Goal: Task Accomplishment & Management: Use online tool/utility

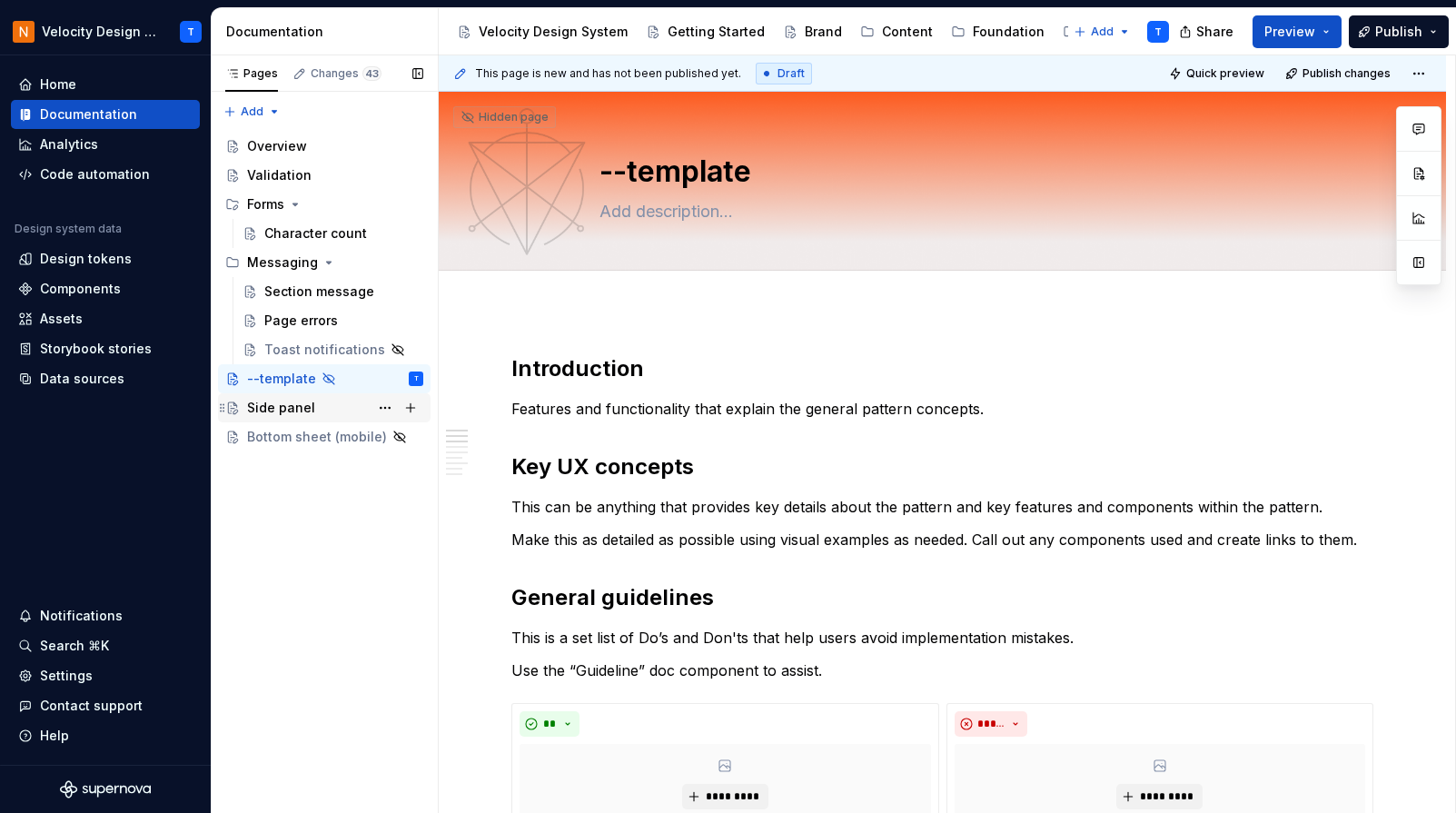
click at [307, 403] on div "Side panel" at bounding box center [281, 407] width 68 height 19
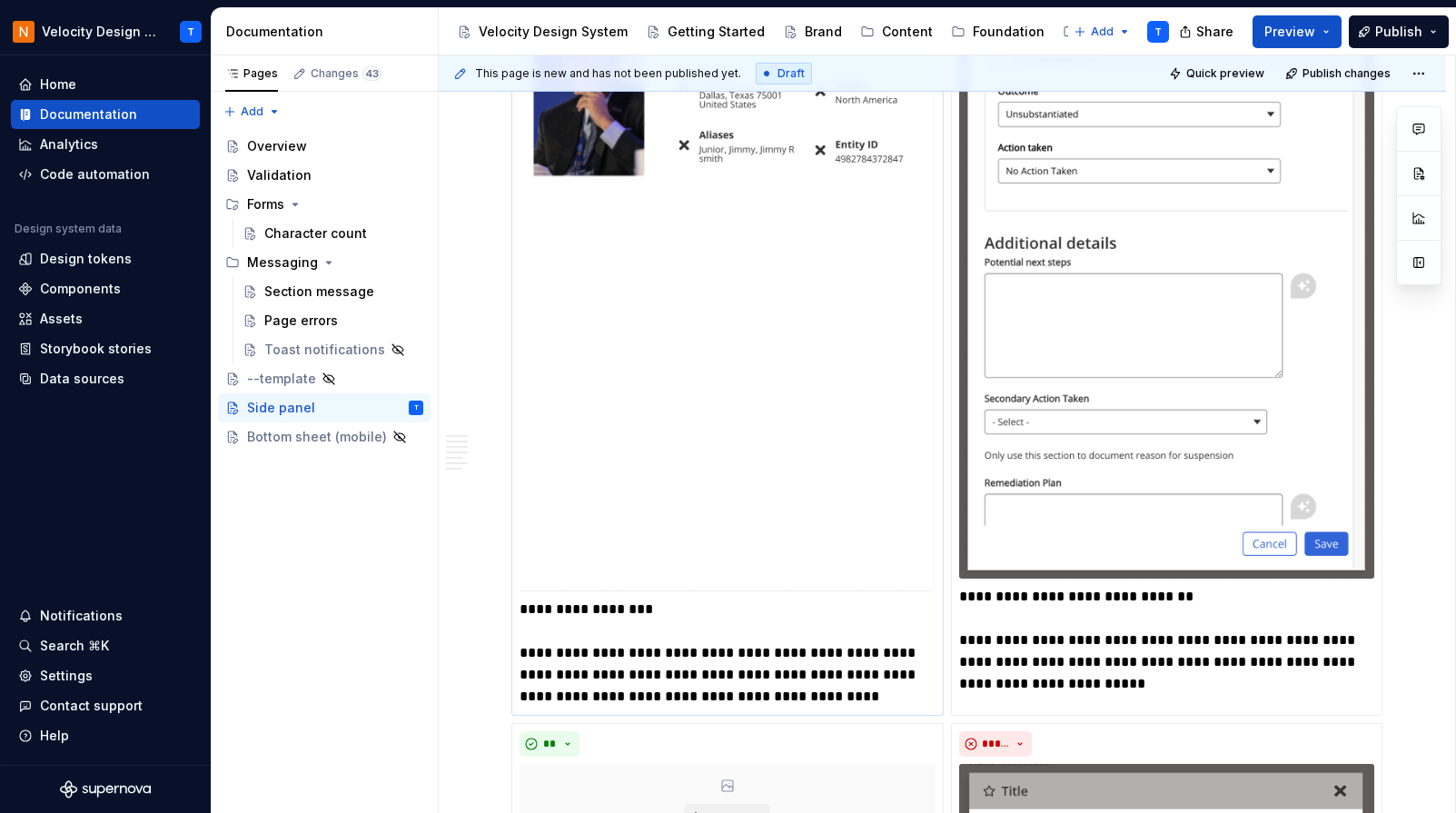
scroll to position [3257, 0]
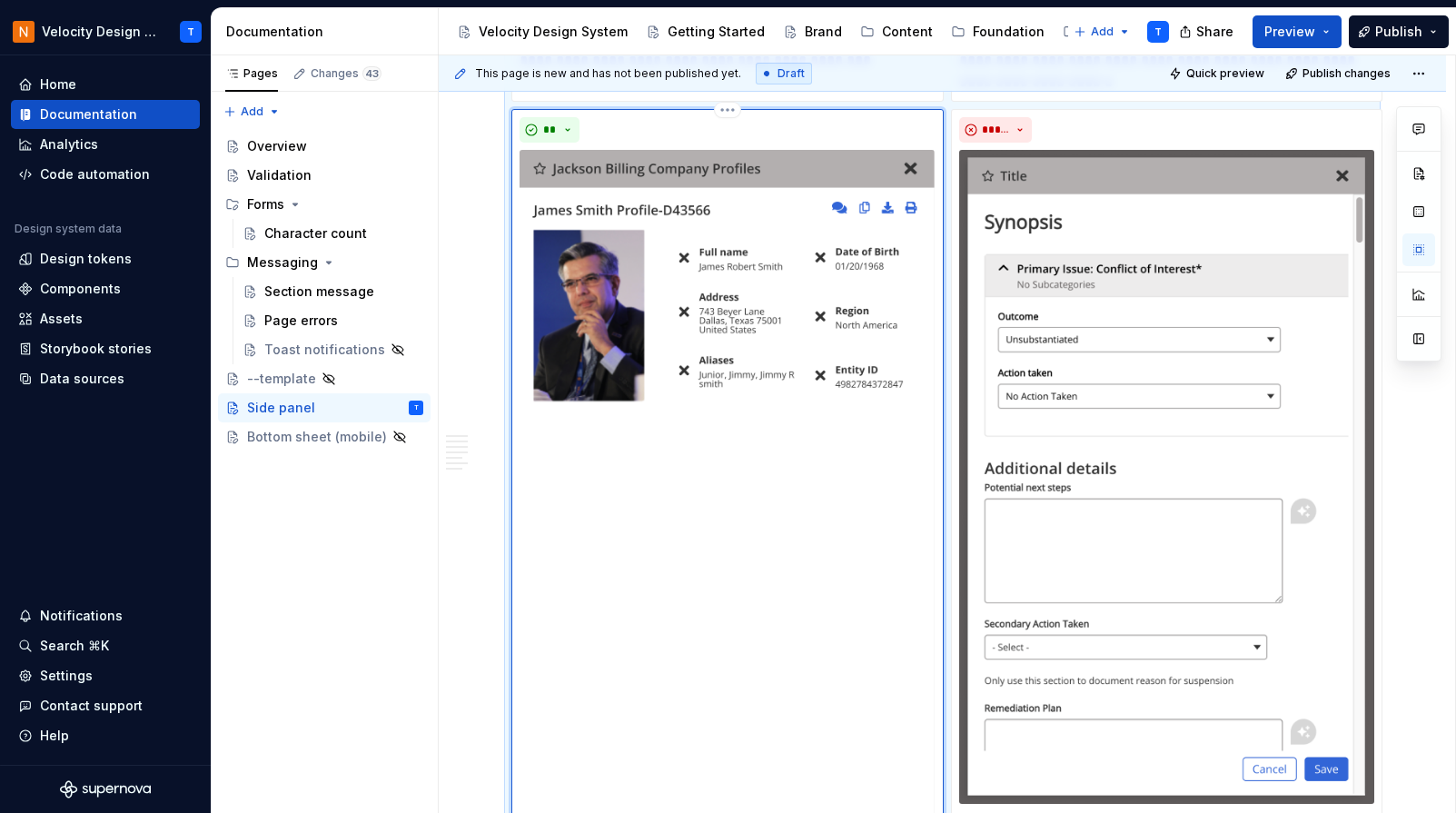
click at [686, 304] on img at bounding box center [727, 484] width 415 height 668
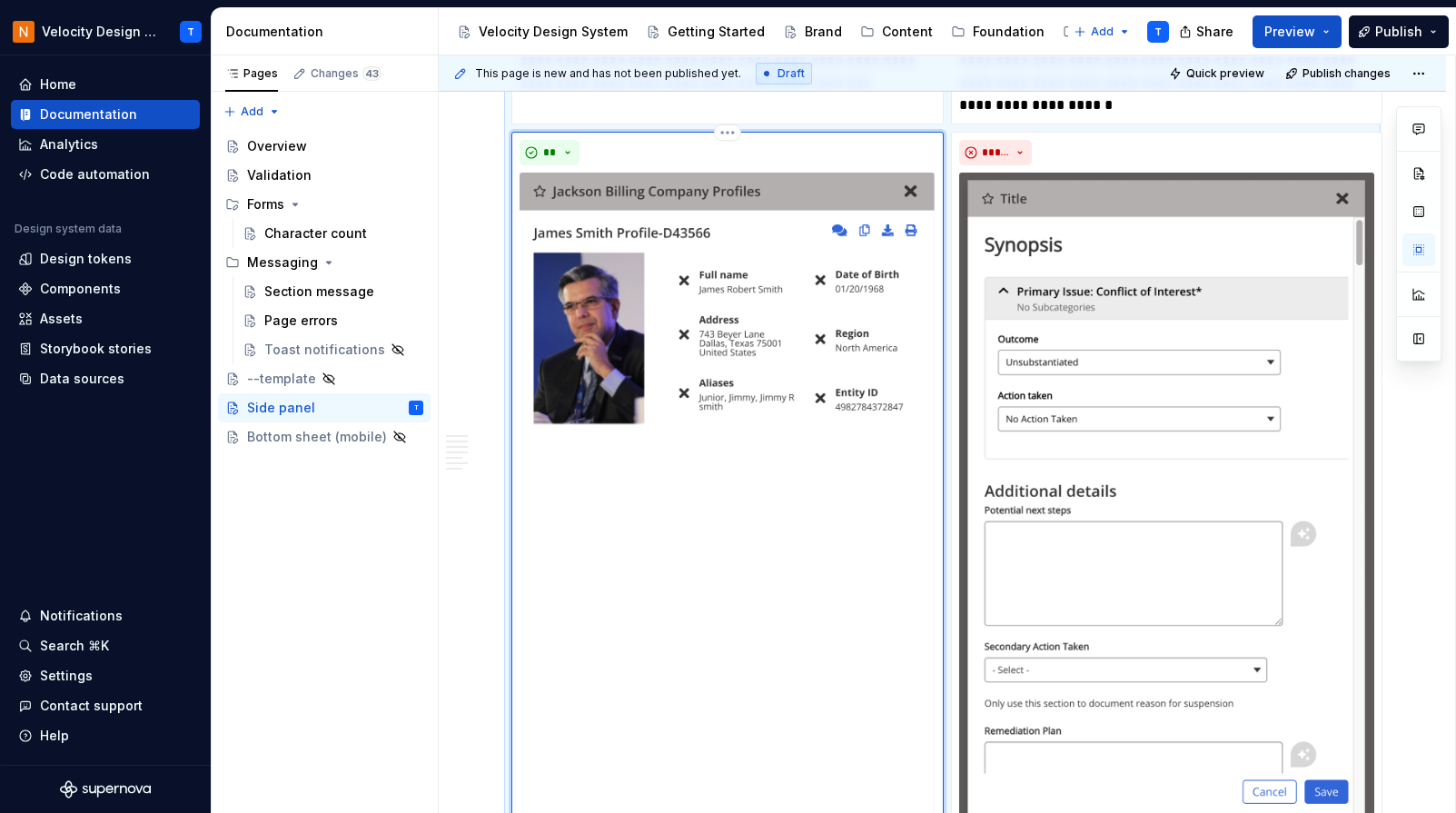
click at [684, 304] on img at bounding box center [727, 507] width 415 height 668
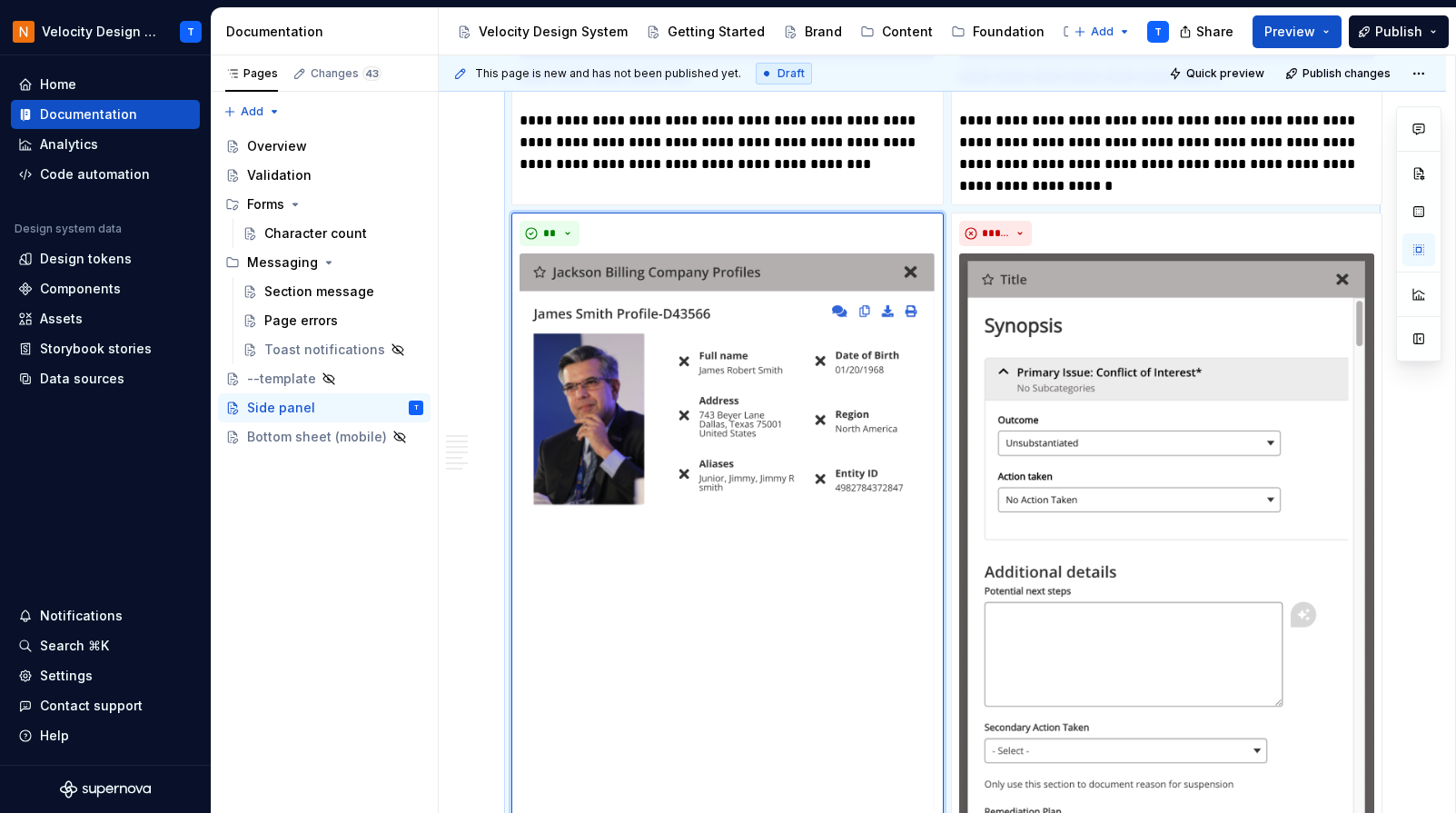
scroll to position [2910, 0]
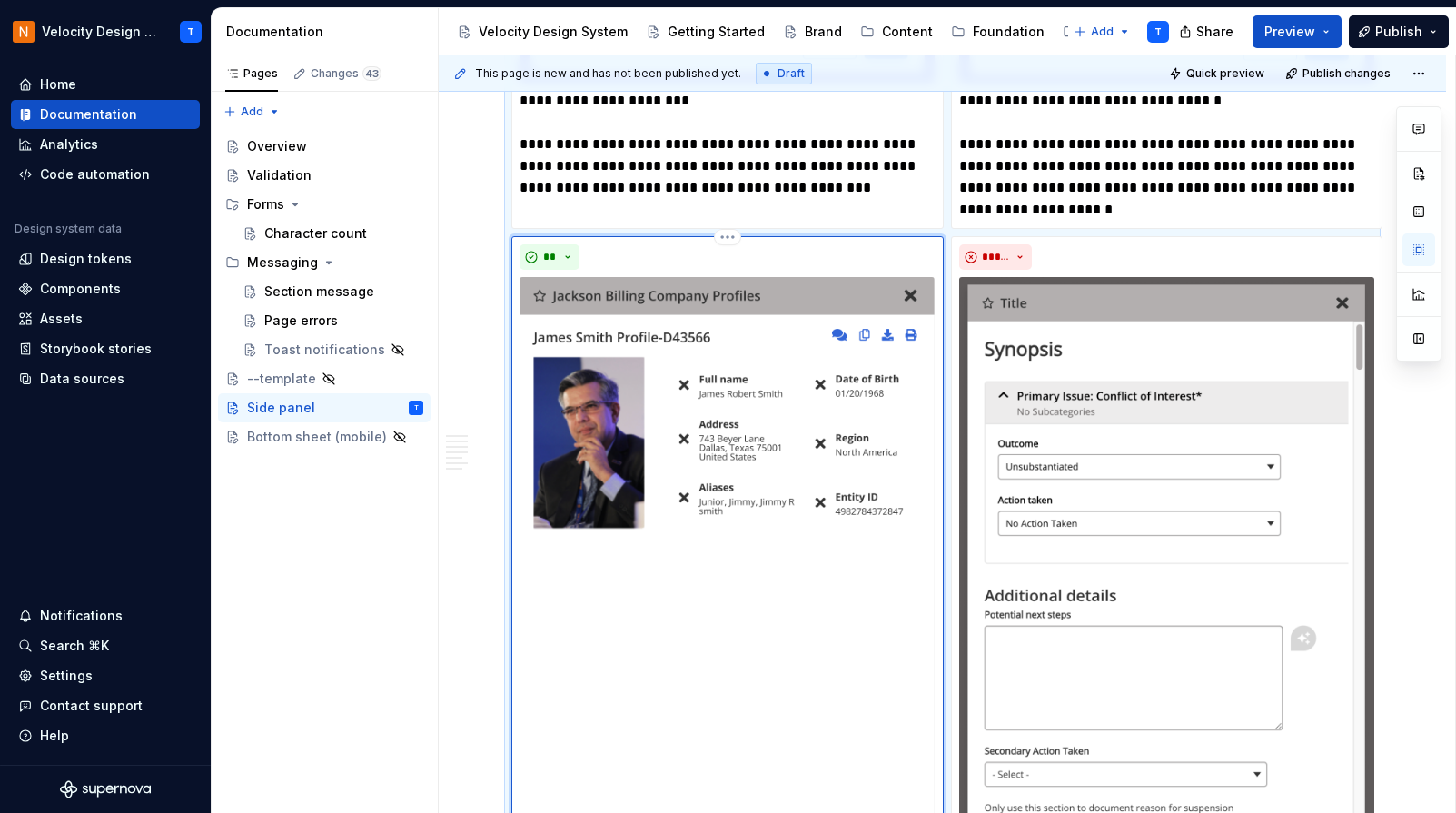
click at [717, 249] on div "**" at bounding box center [728, 257] width 416 height 26
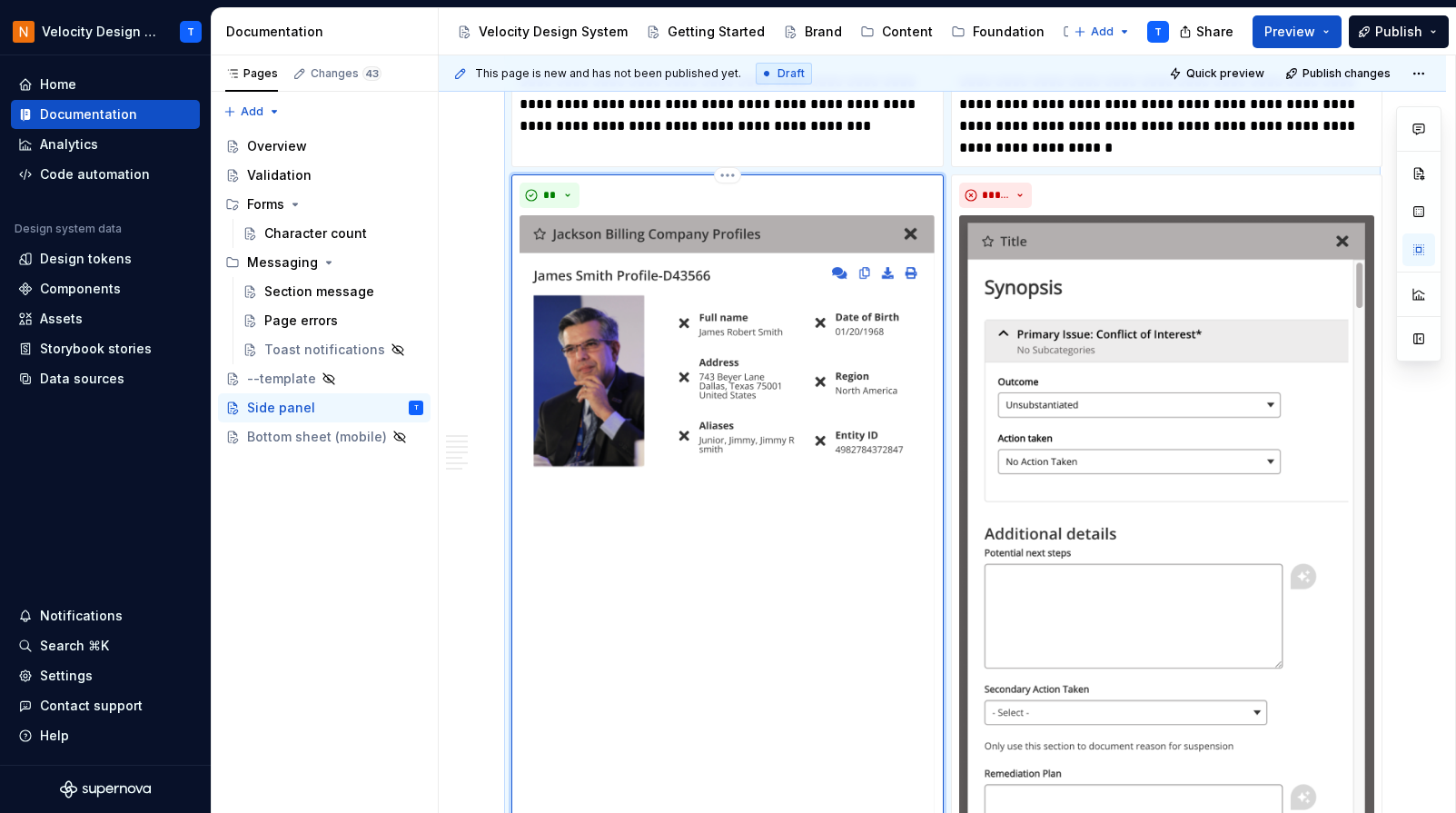
click at [716, 298] on img at bounding box center [727, 549] width 415 height 668
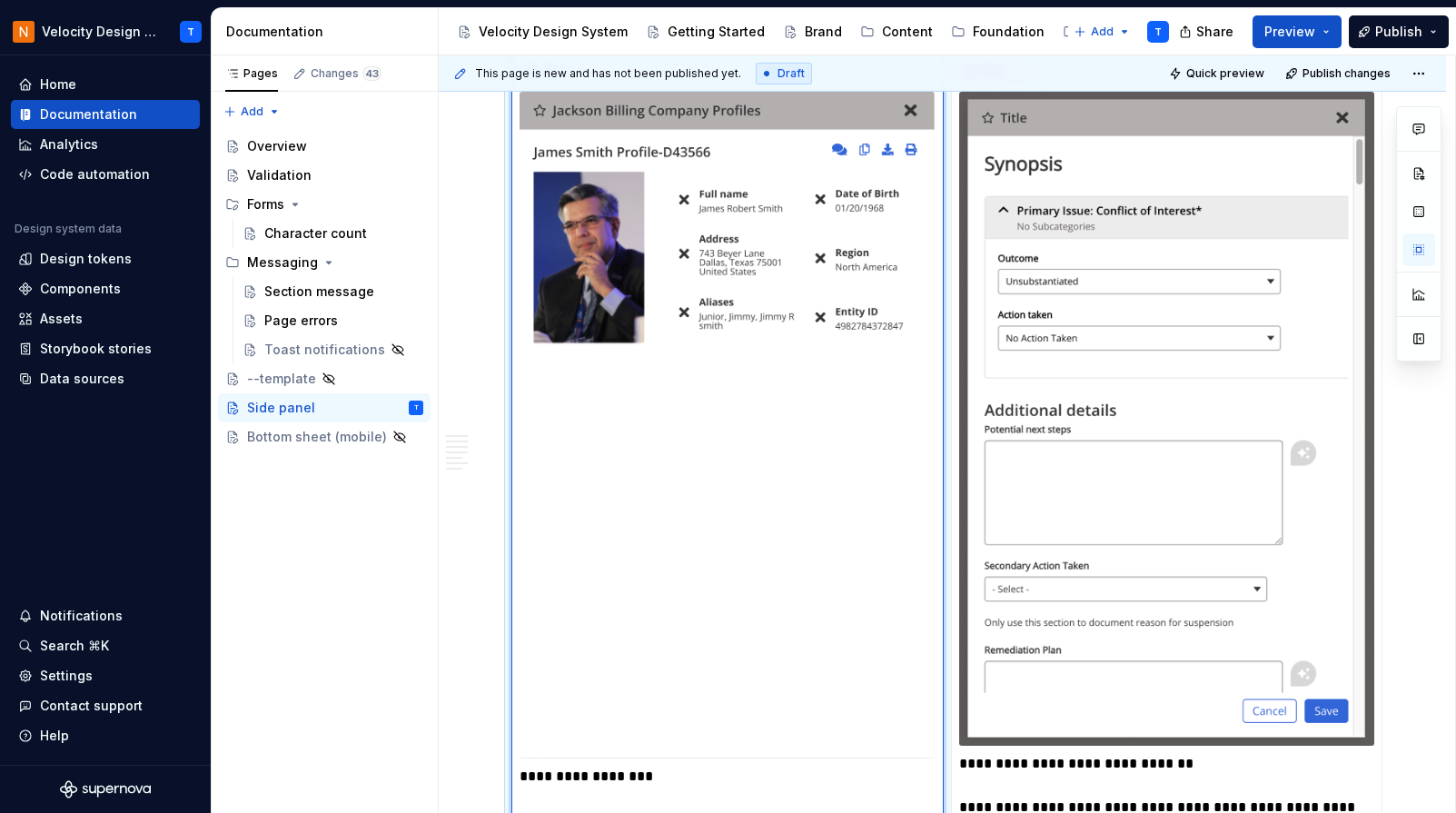
scroll to position [3032, 0]
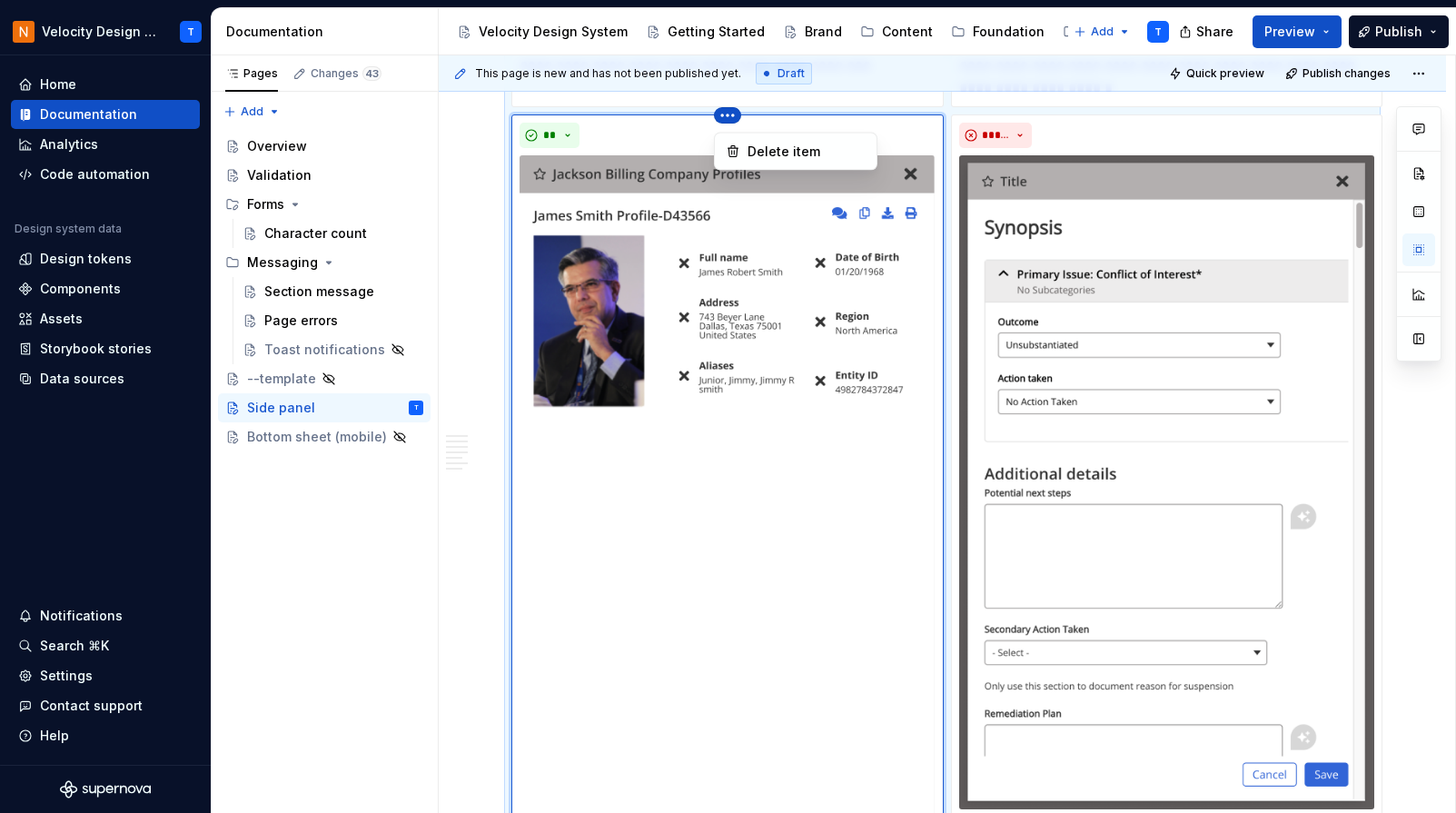
click at [723, 120] on html "Velocity Design System by NAVEX T Home Documentation Analytics Code automation …" at bounding box center [728, 406] width 1456 height 813
click at [660, 572] on html "Velocity Design System by NAVEX T Home Documentation Analytics Code automation …" at bounding box center [728, 406] width 1456 height 813
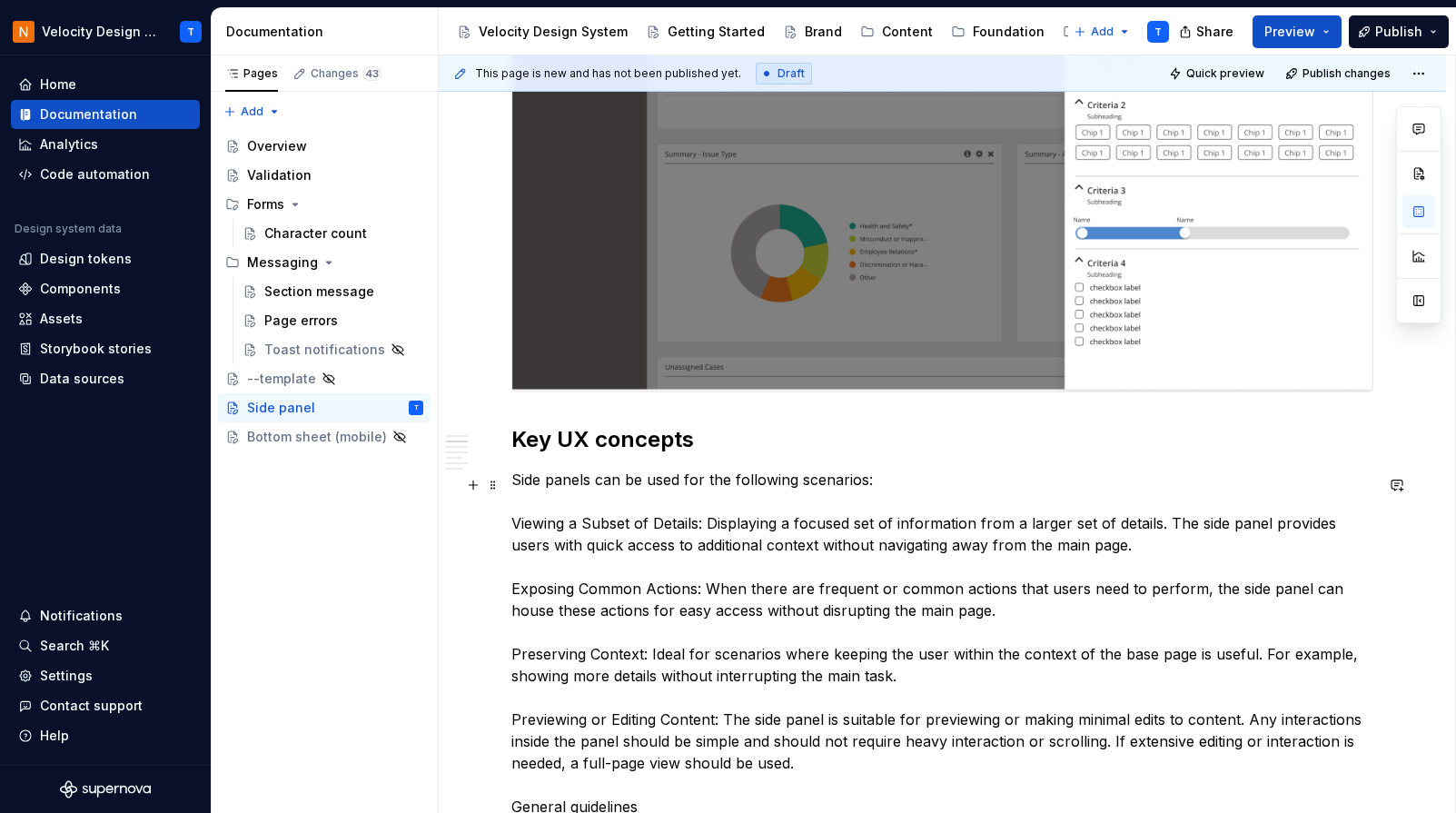
scroll to position [0, 0]
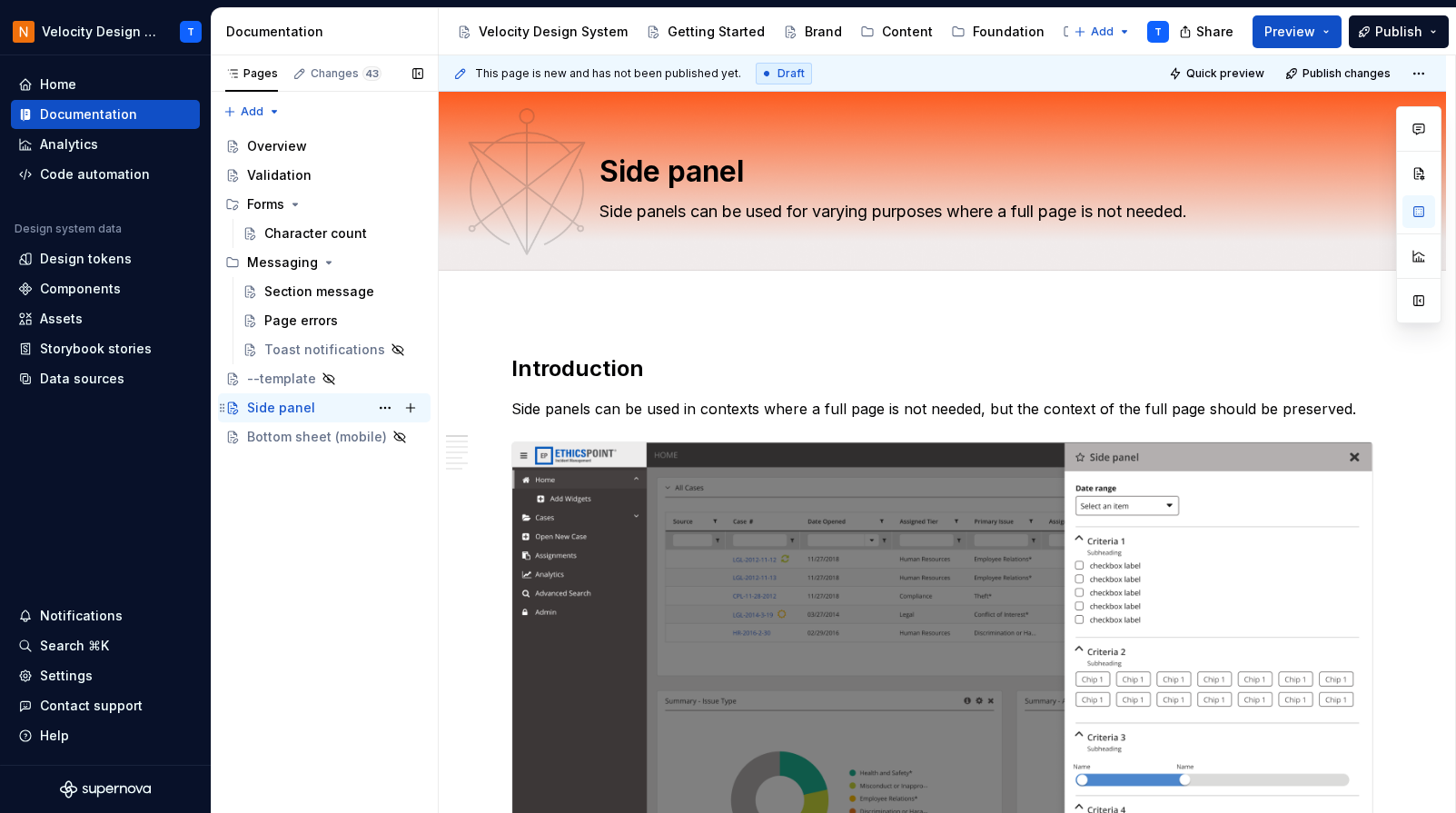
click at [306, 406] on div "Side panel" at bounding box center [281, 407] width 68 height 19
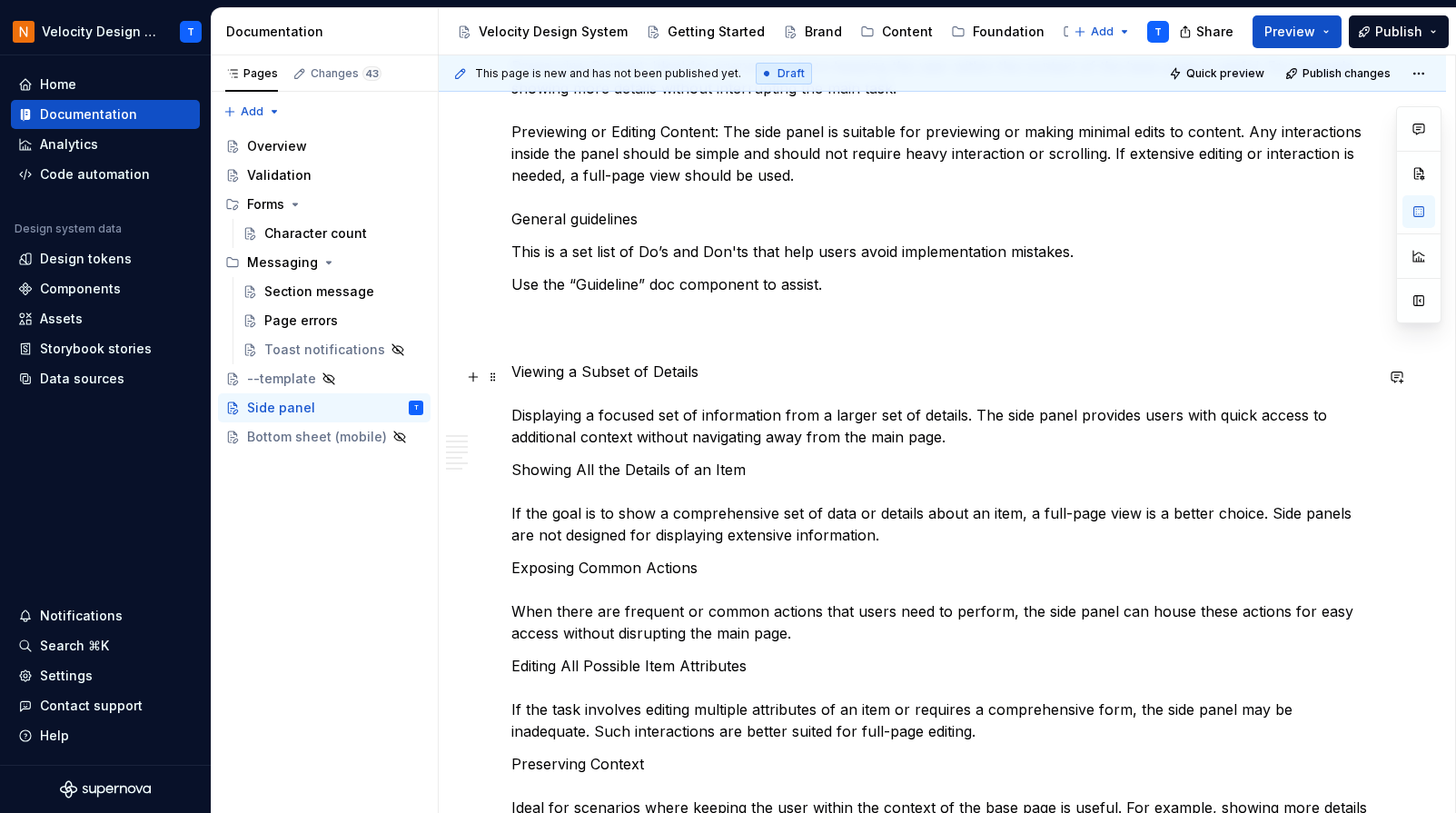
scroll to position [1161, 0]
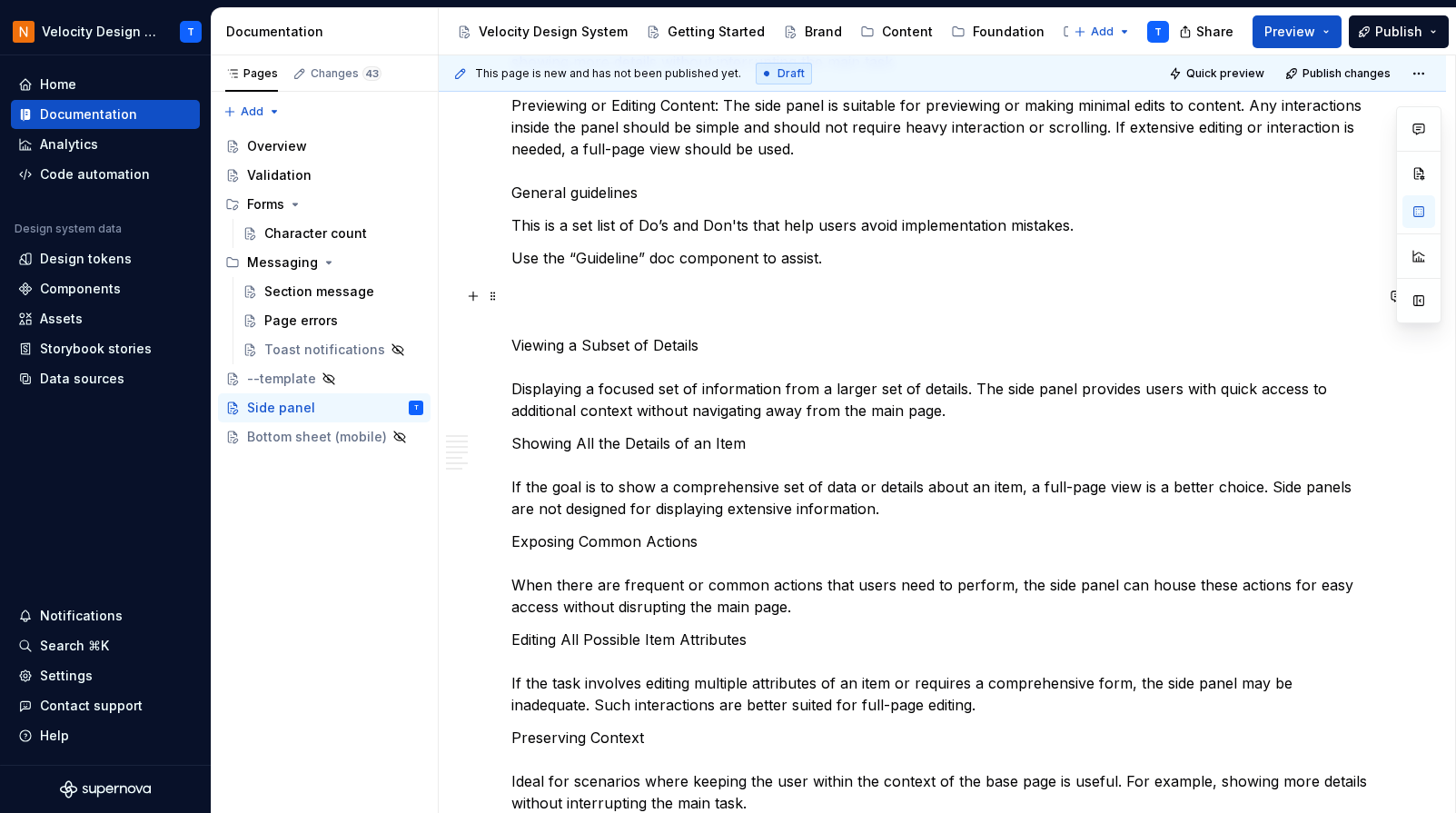
click at [811, 316] on p at bounding box center [943, 301] width 862 height 43
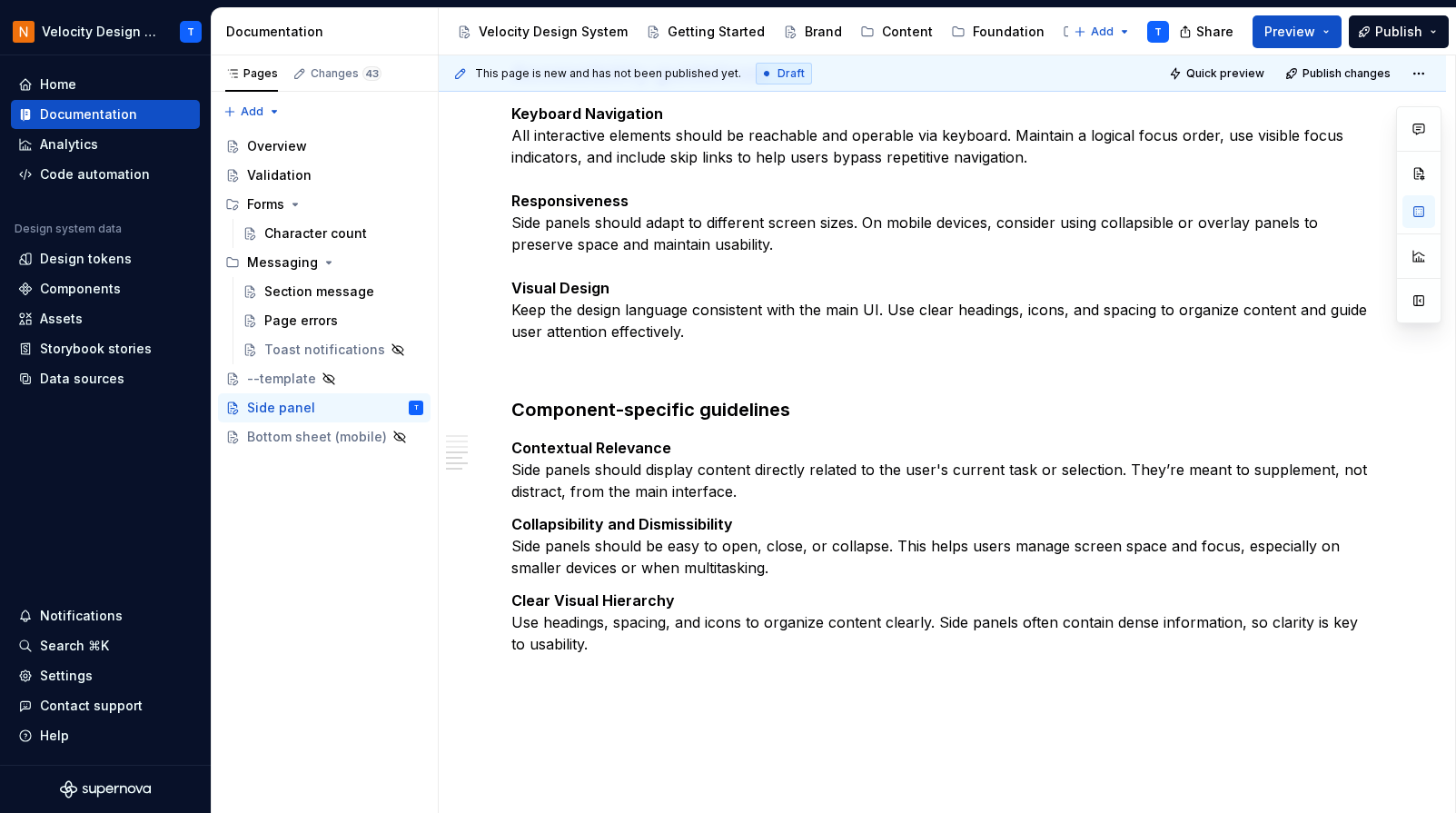
scroll to position [7006, 0]
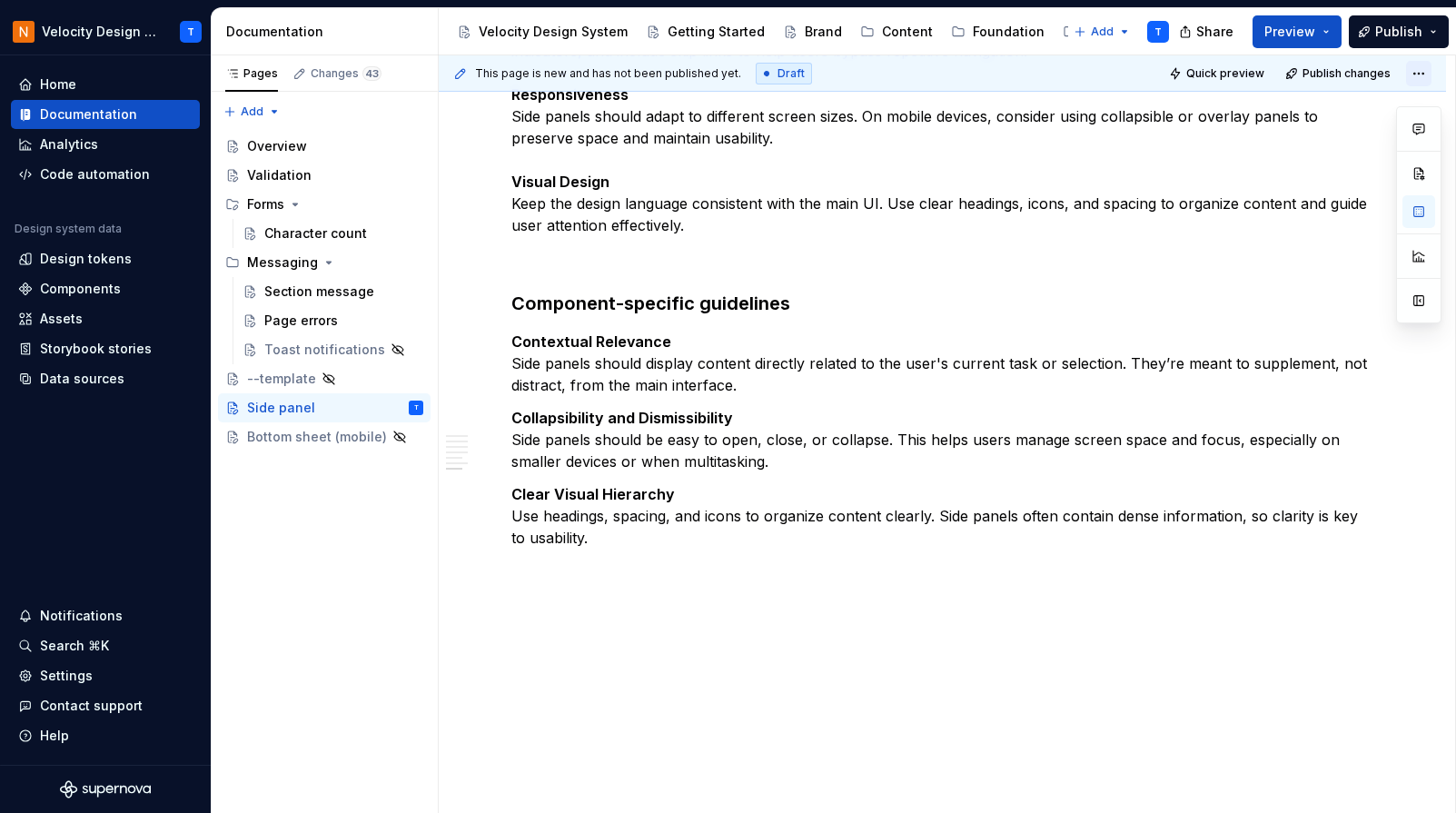
click at [1429, 76] on html "Velocity Design System by NAVEX T Home Documentation Analytics Code automation …" at bounding box center [728, 406] width 1456 height 813
type textarea "*"
click at [1331, 316] on html "Velocity Design System by NAVEX T Home Documentation Analytics Code automation …" at bounding box center [728, 406] width 1456 height 813
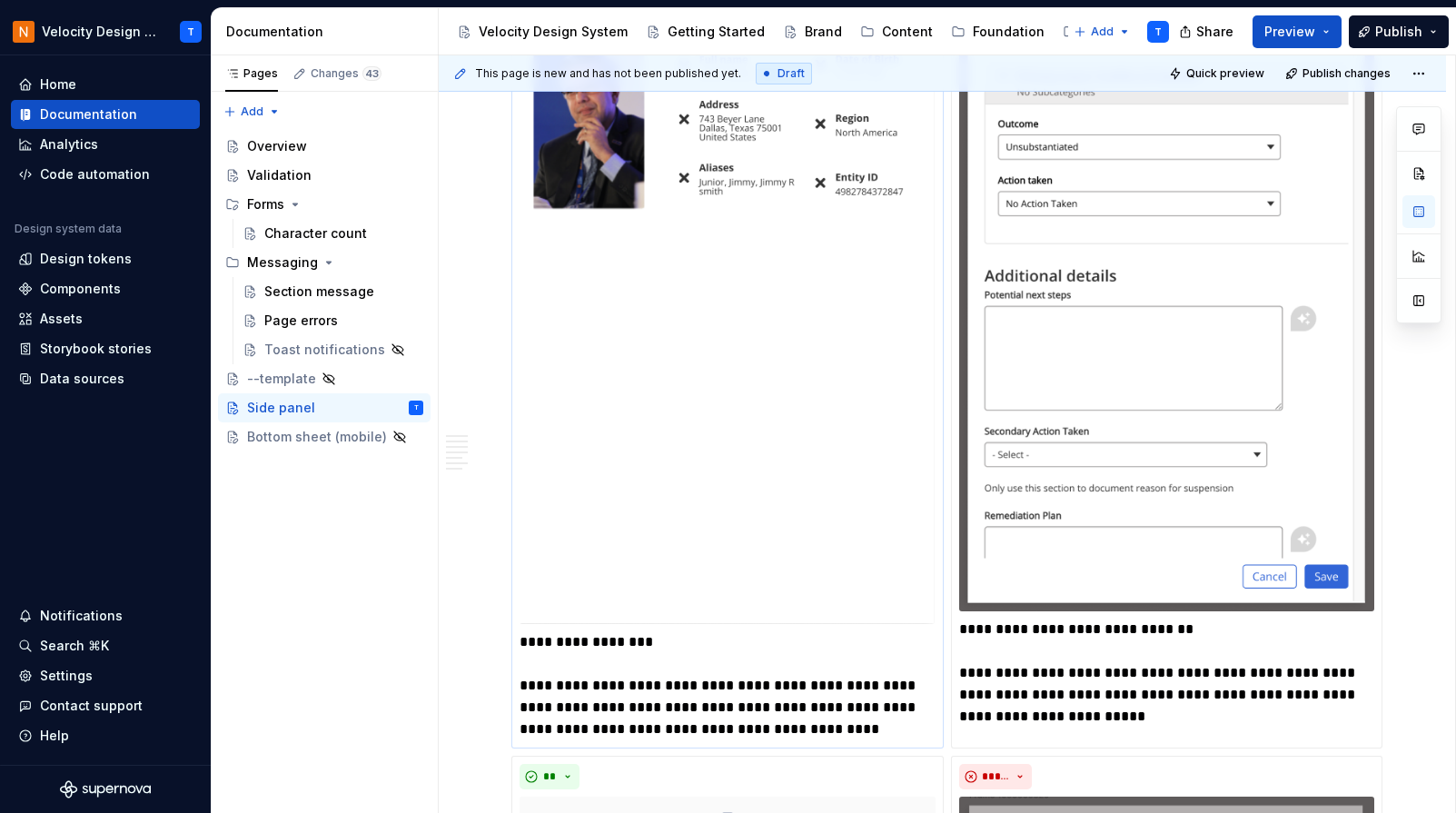
scroll to position [3288, 0]
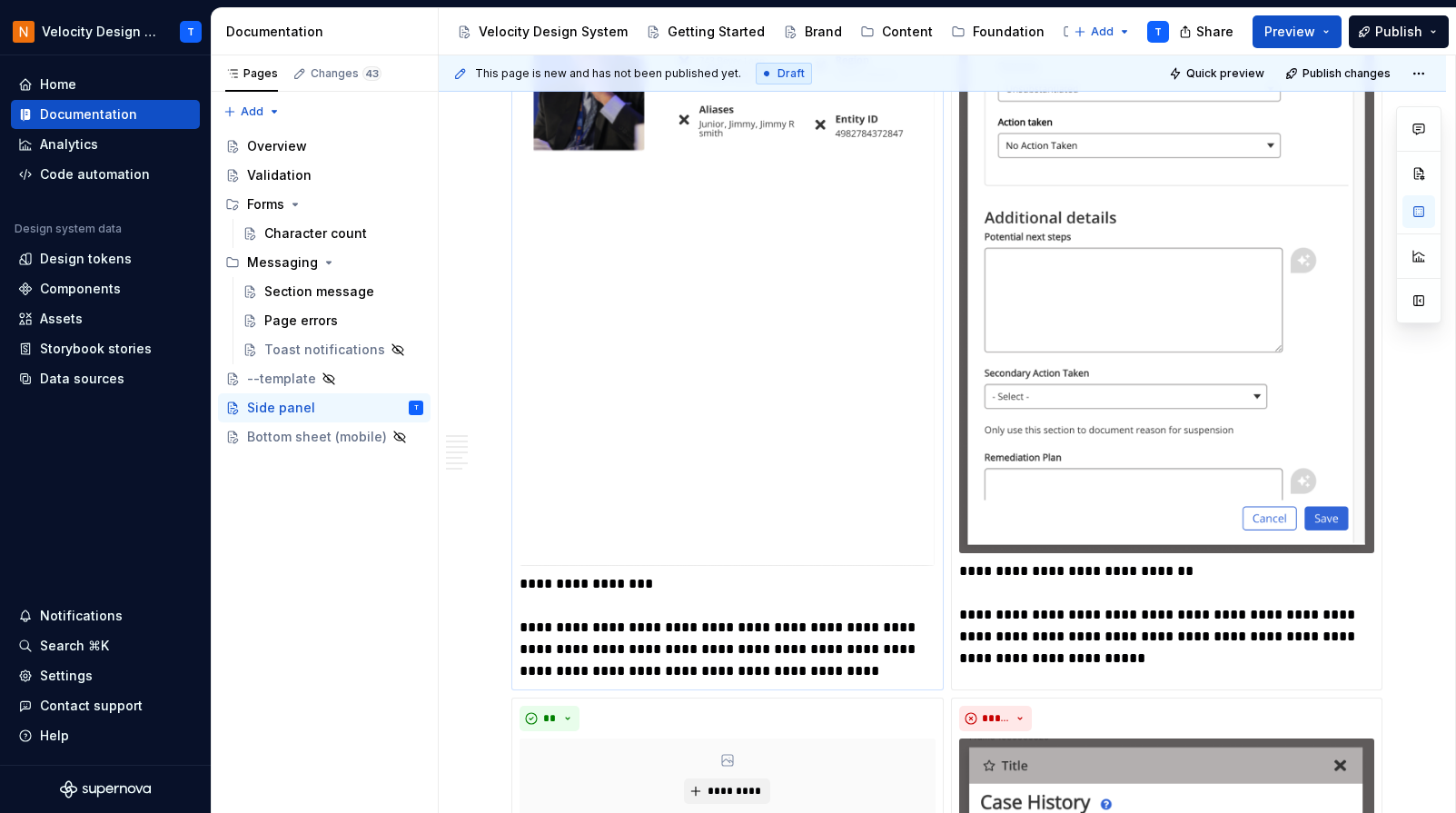
click at [550, 602] on p "**********" at bounding box center [728, 627] width 416 height 109
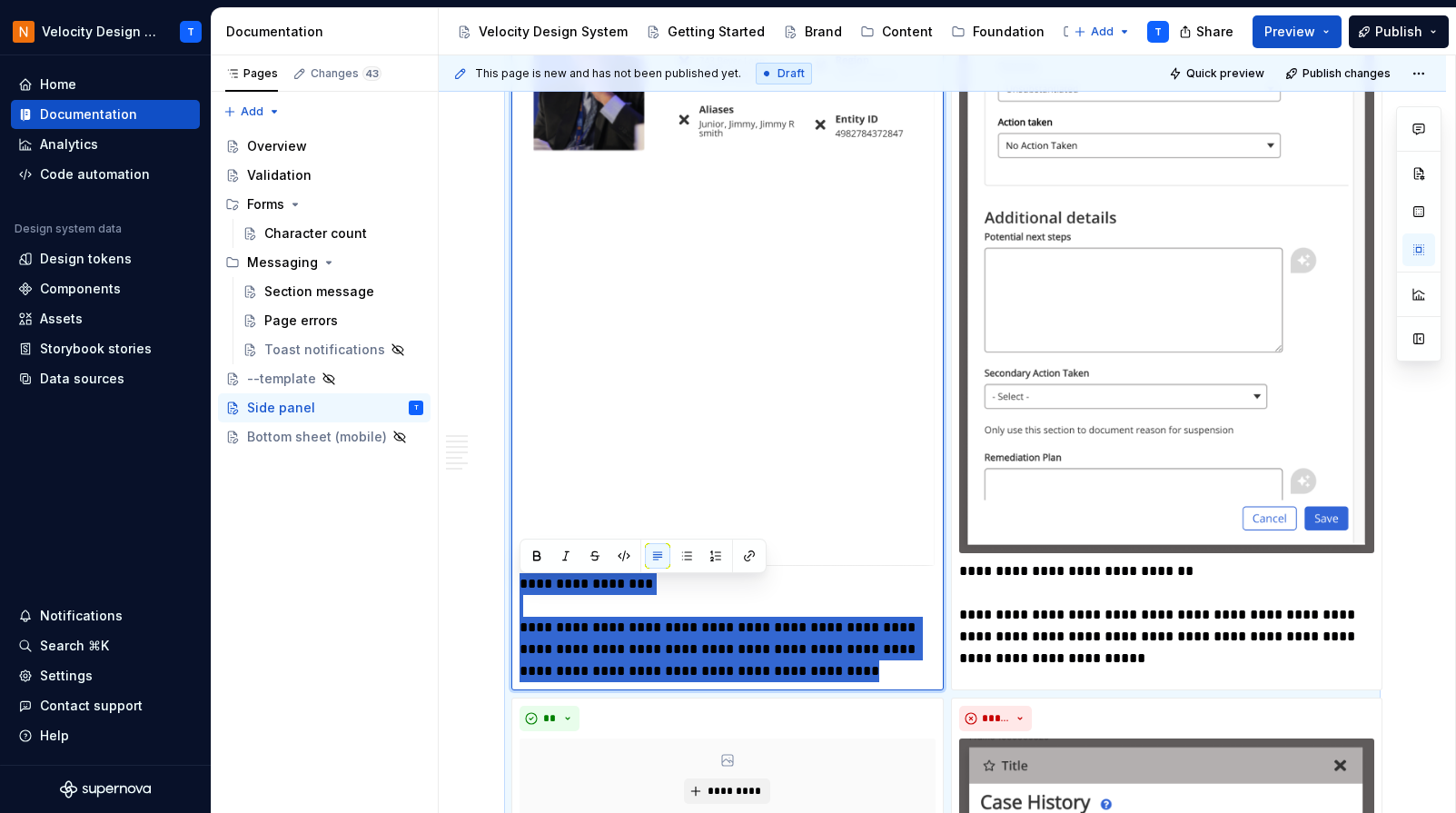
drag, startPoint x: 521, startPoint y: 588, endPoint x: 881, endPoint y: 674, distance: 370.1
click at [881, 676] on p "**********" at bounding box center [728, 627] width 416 height 109
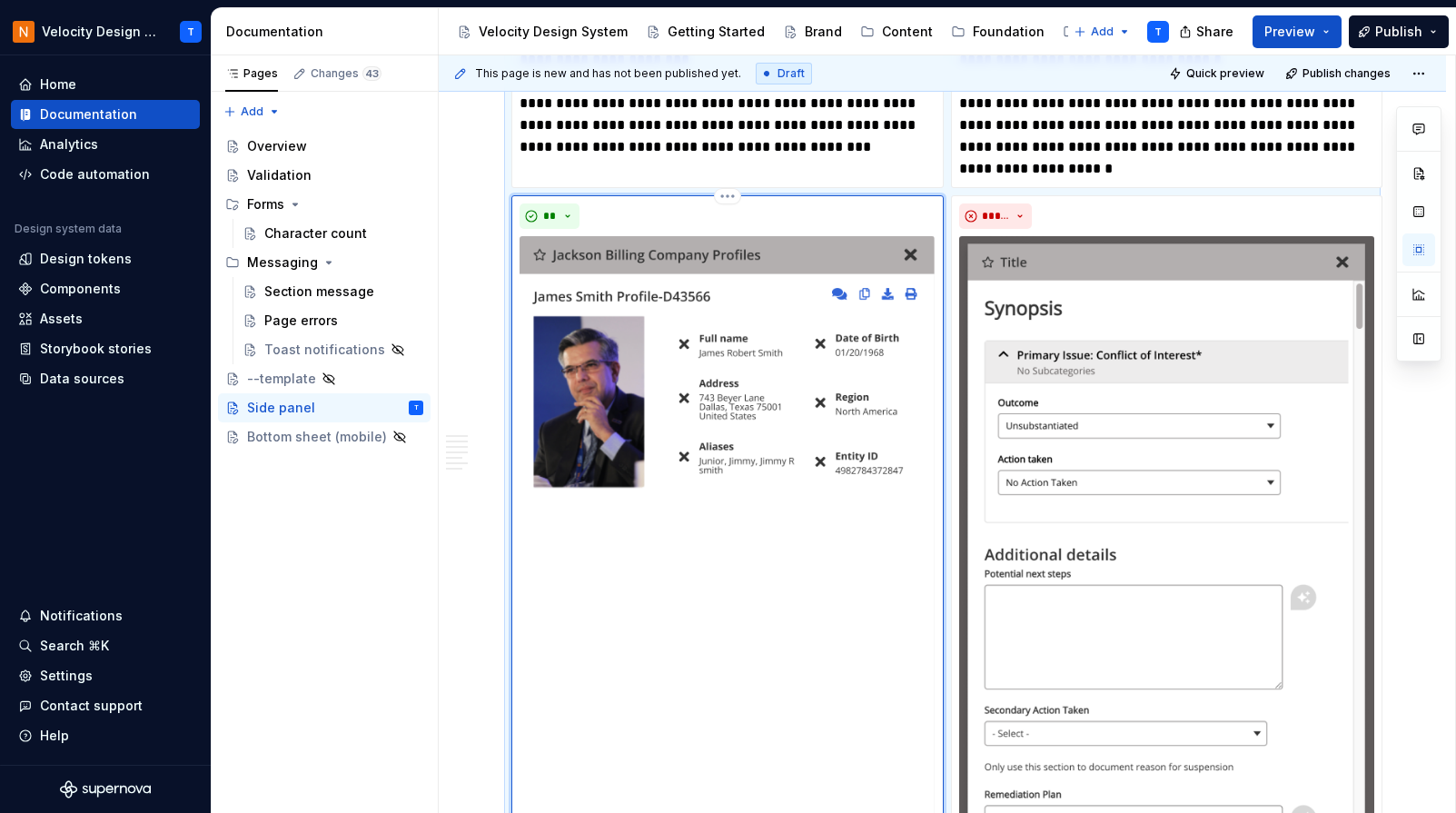
scroll to position [2710, 0]
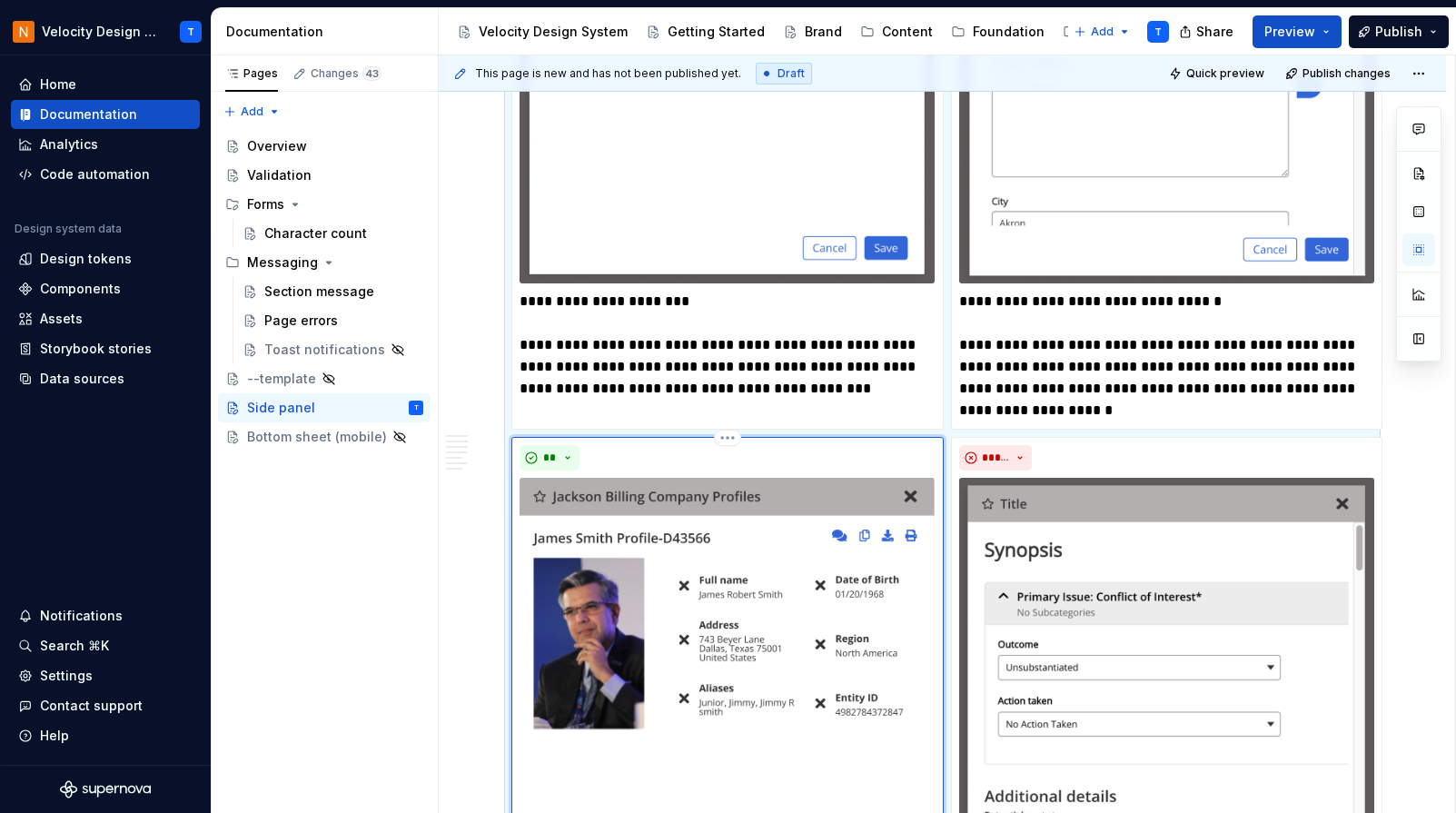
click at [760, 452] on div "**" at bounding box center [728, 458] width 416 height 26
click at [733, 449] on html "Velocity Design System by NAVEX T Home Documentation Analytics Code automation …" at bounding box center [728, 406] width 1456 height 813
click at [756, 480] on div "Delete item" at bounding box center [806, 474] width 118 height 19
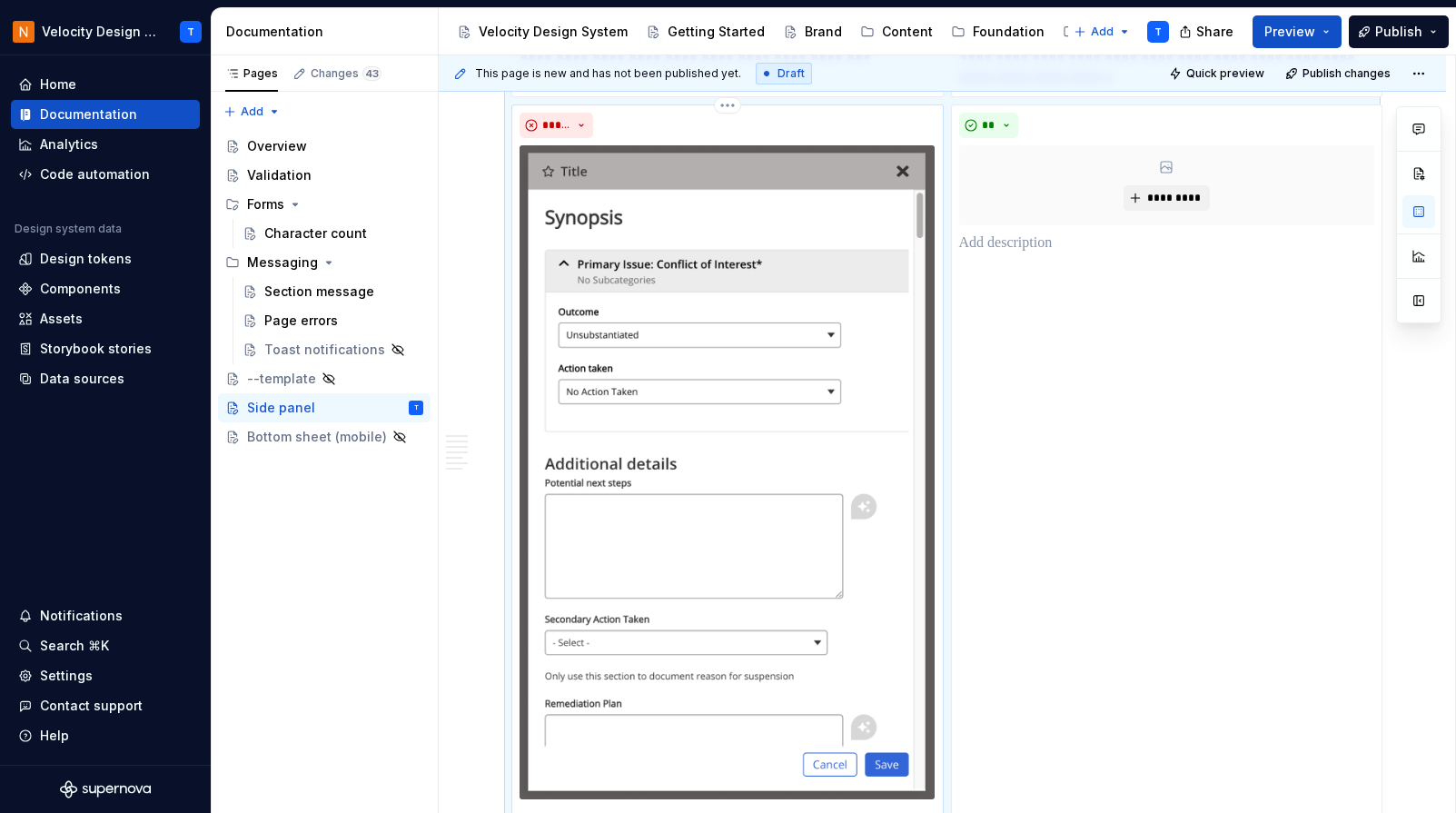
scroll to position [3049, 0]
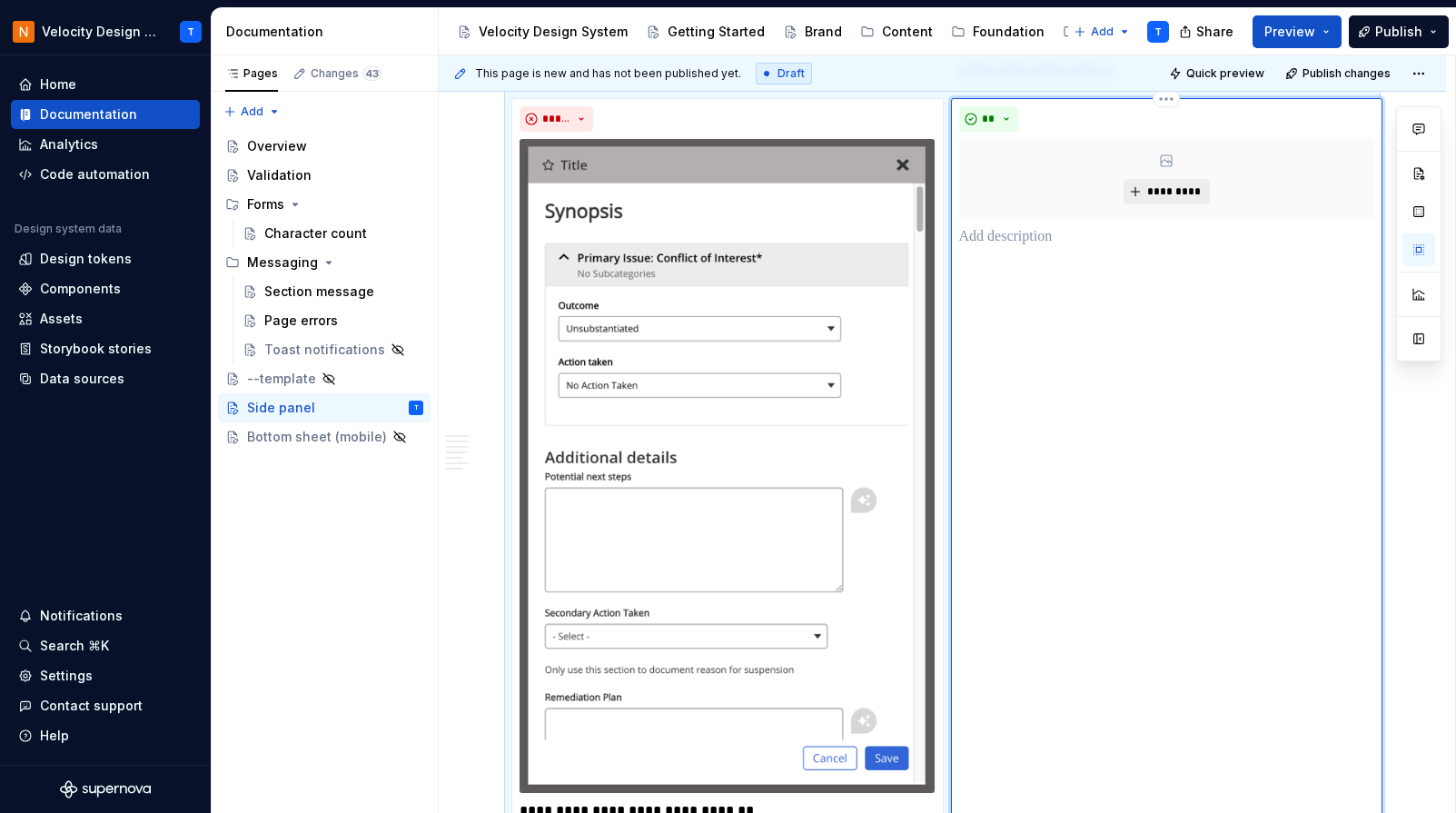
click at [1157, 189] on button "*********" at bounding box center [1166, 191] width 86 height 26
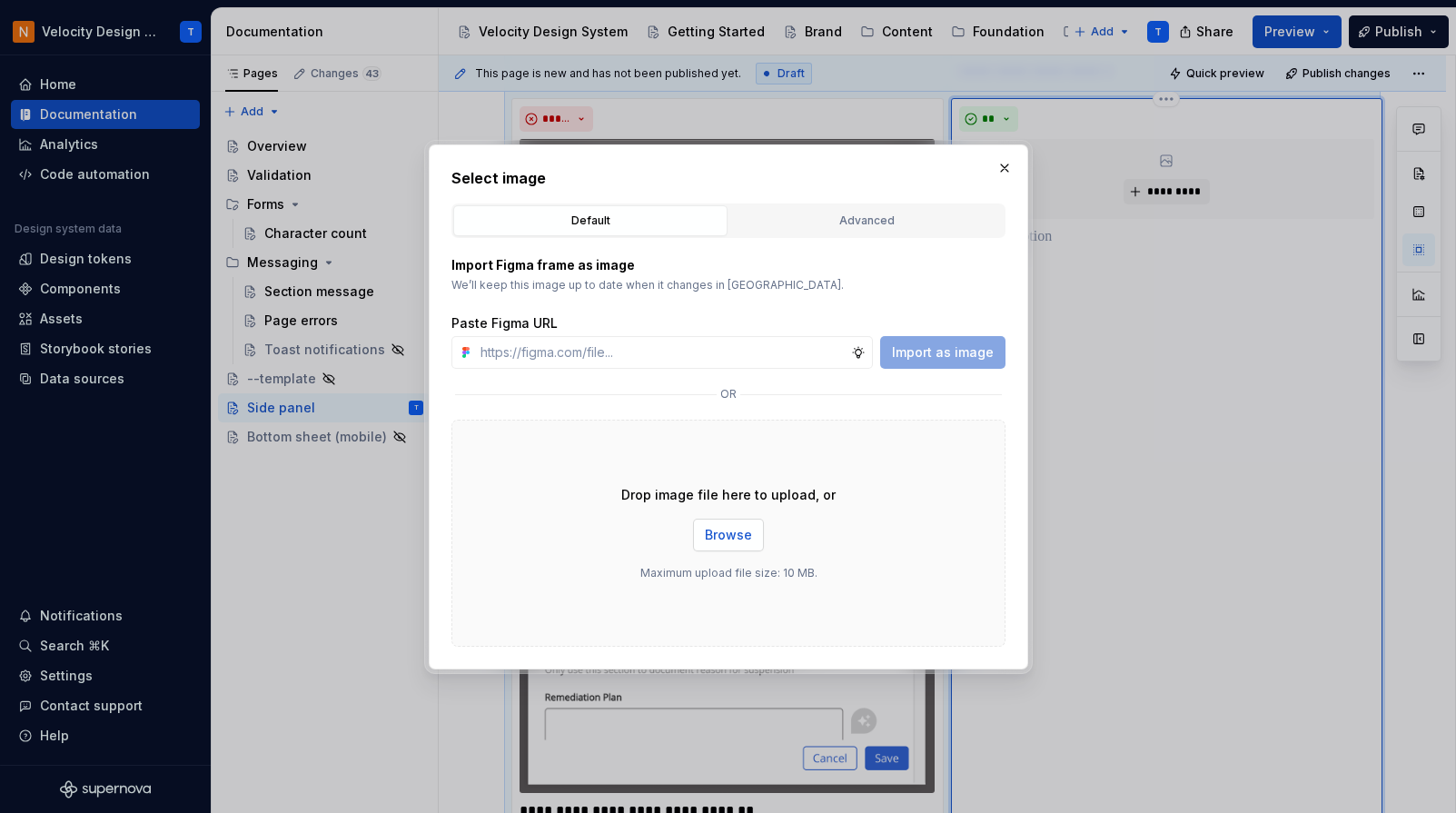
click at [722, 522] on button "Browse" at bounding box center [728, 534] width 71 height 32
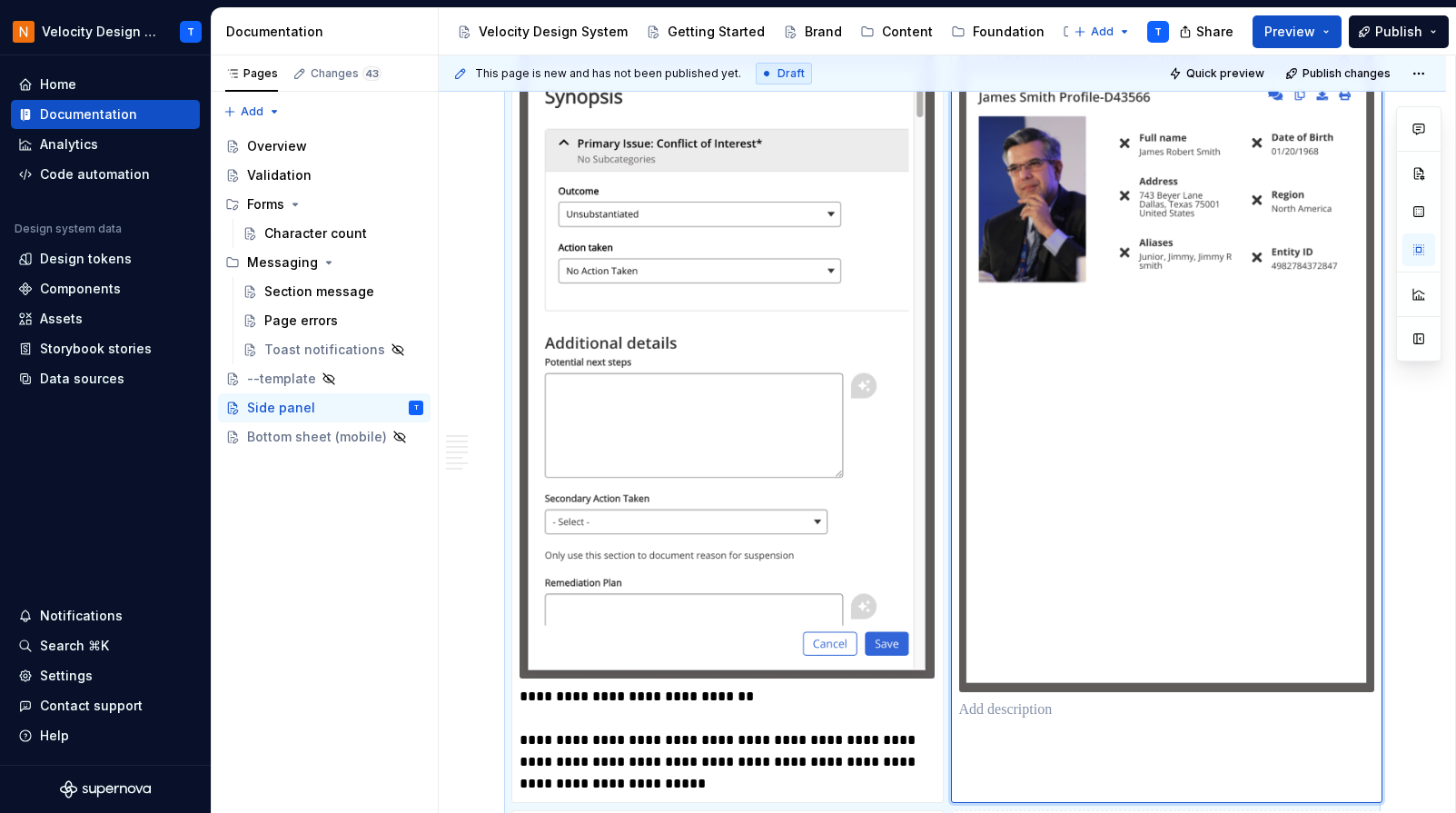
click at [1089, 378] on img at bounding box center [1166, 358] width 415 height 669
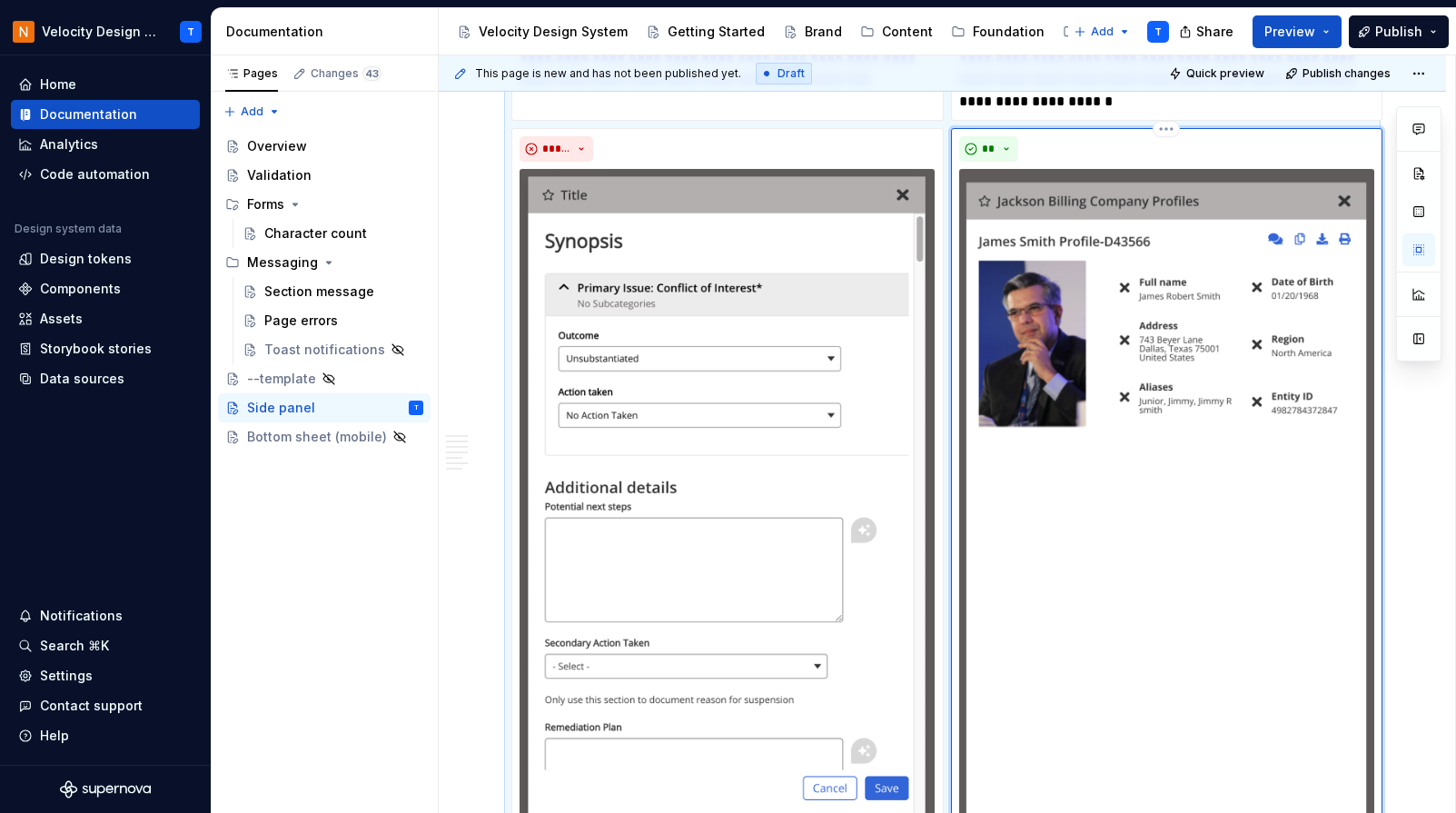
scroll to position [2913, 0]
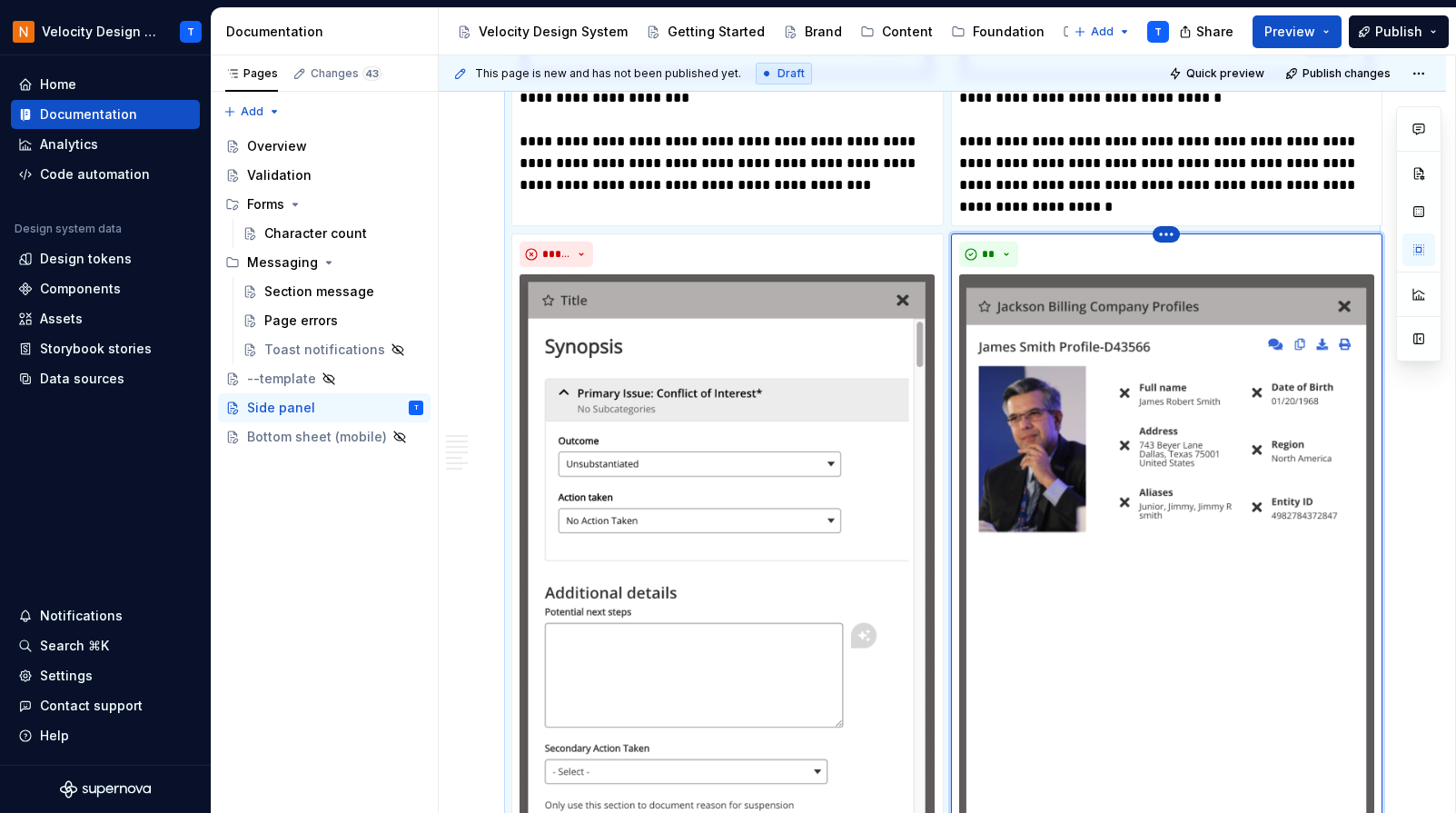
click at [1162, 238] on html "Velocity Design System by NAVEX T Home Documentation Analytics Code automation …" at bounding box center [728, 406] width 1456 height 813
click at [1209, 269] on div "Delete item" at bounding box center [1246, 270] width 118 height 19
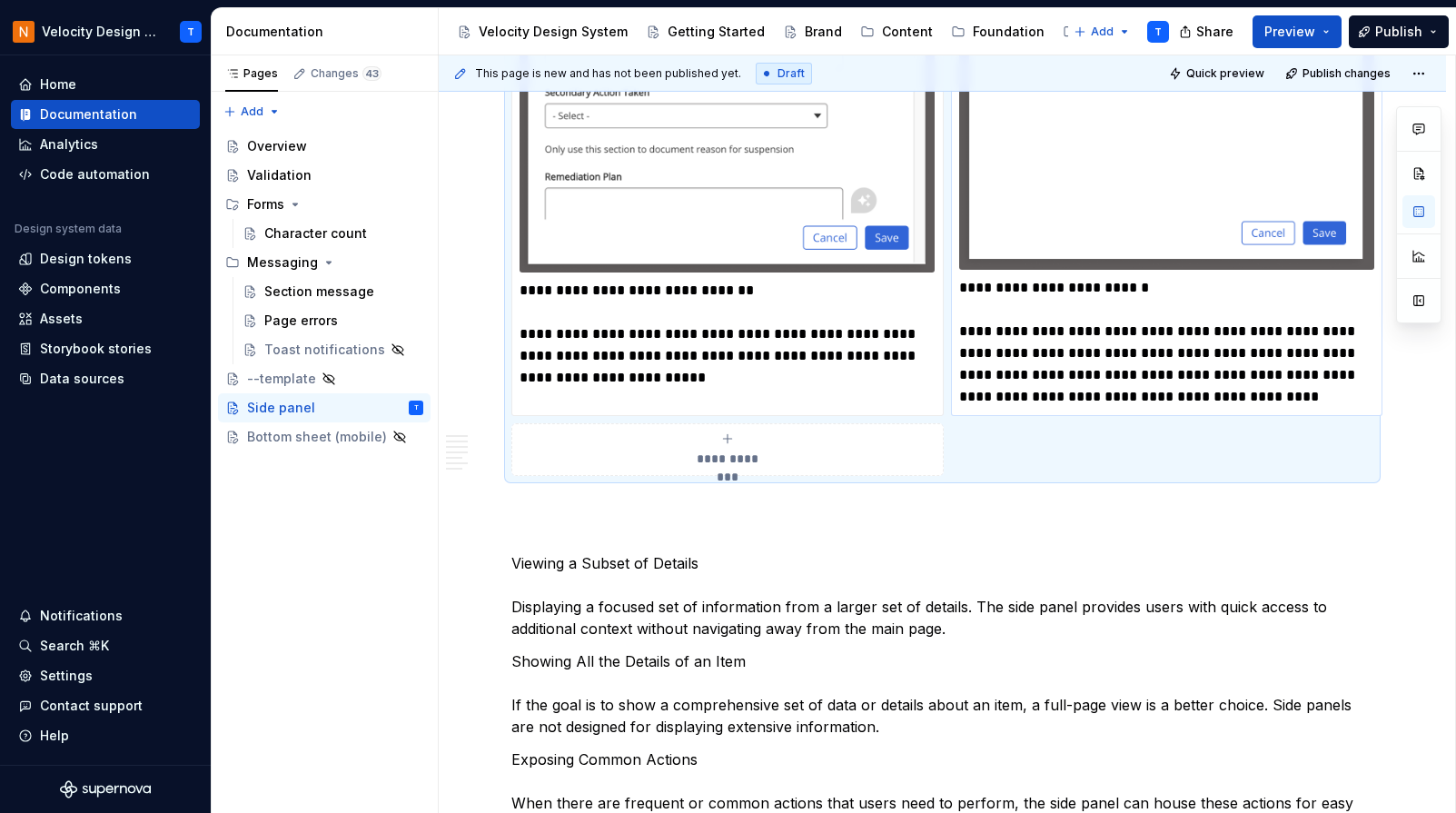
scroll to position [3585, 0]
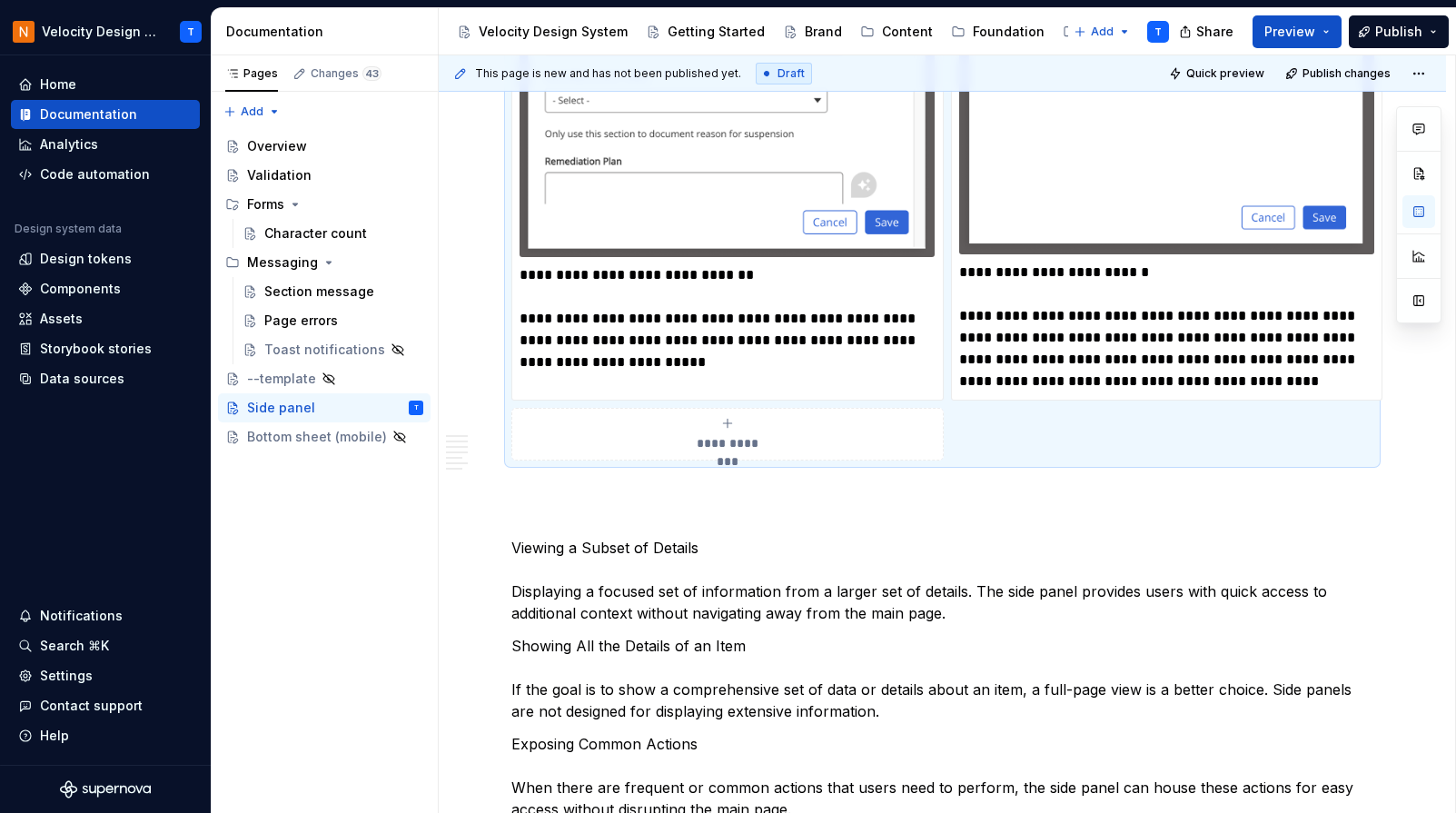
click at [752, 448] on span "**********" at bounding box center [727, 443] width 83 height 19
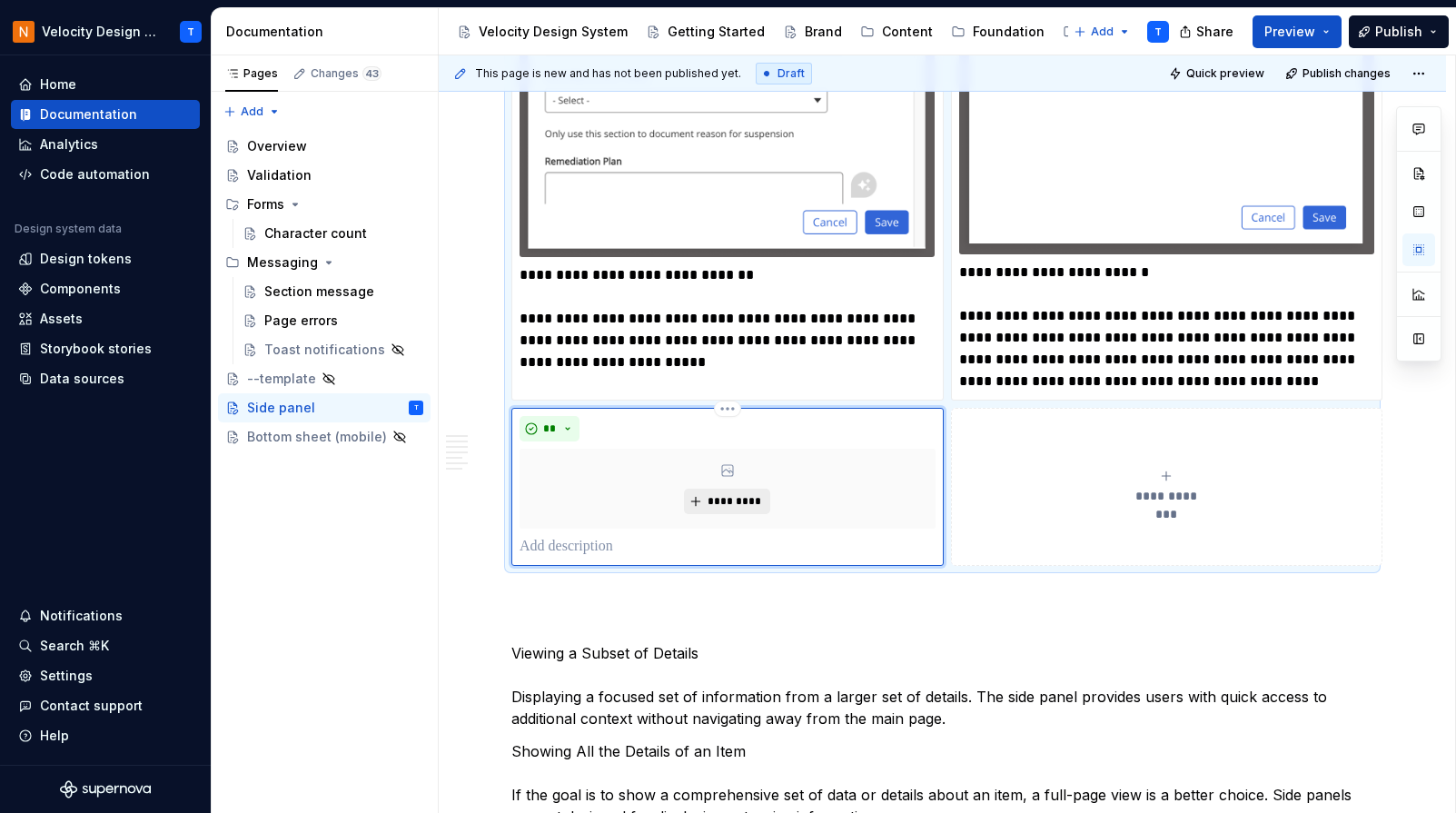
click at [713, 504] on span "*********" at bounding box center [734, 501] width 55 height 15
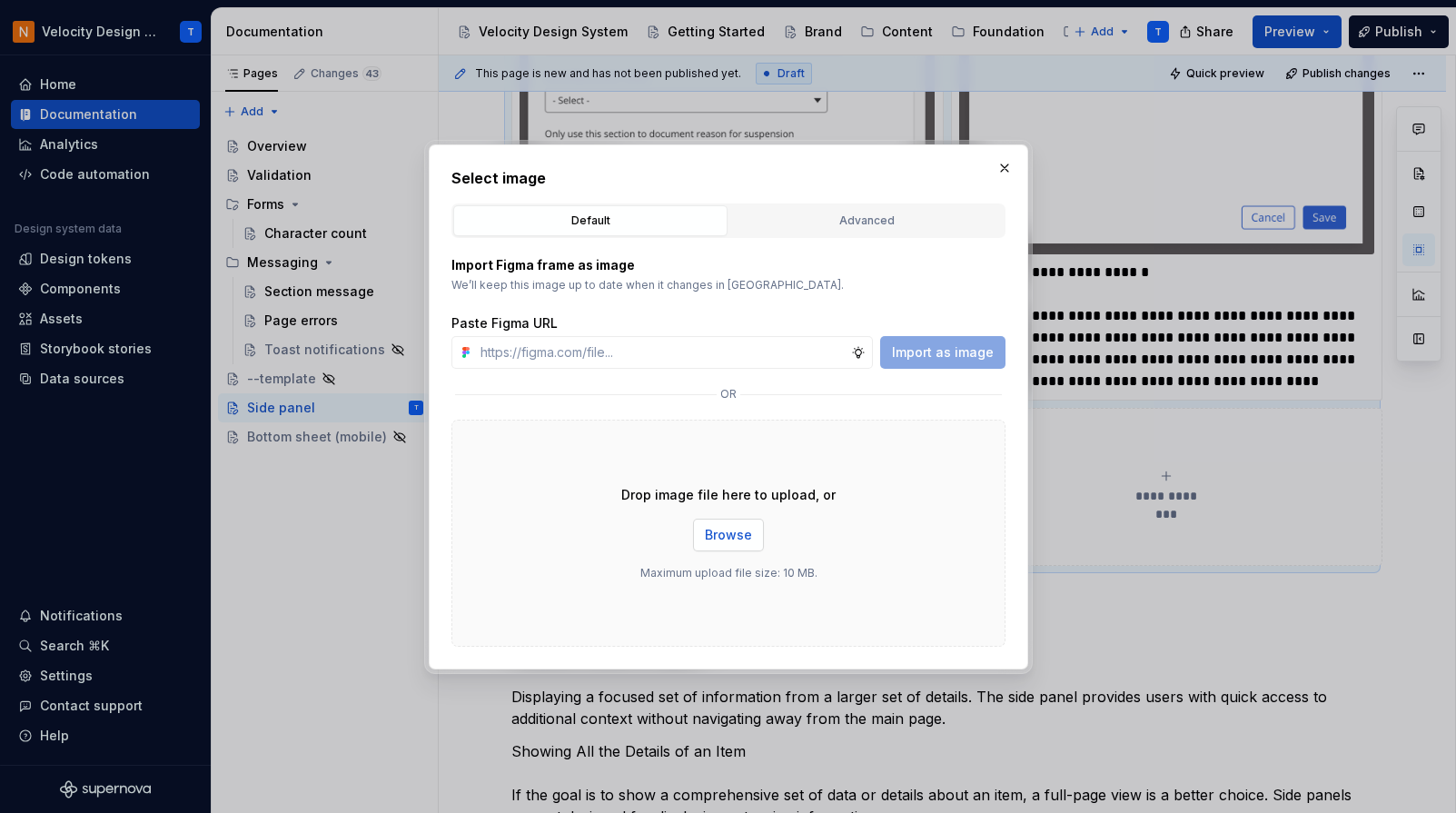
click at [731, 526] on span "Browse" at bounding box center [728, 535] width 47 height 19
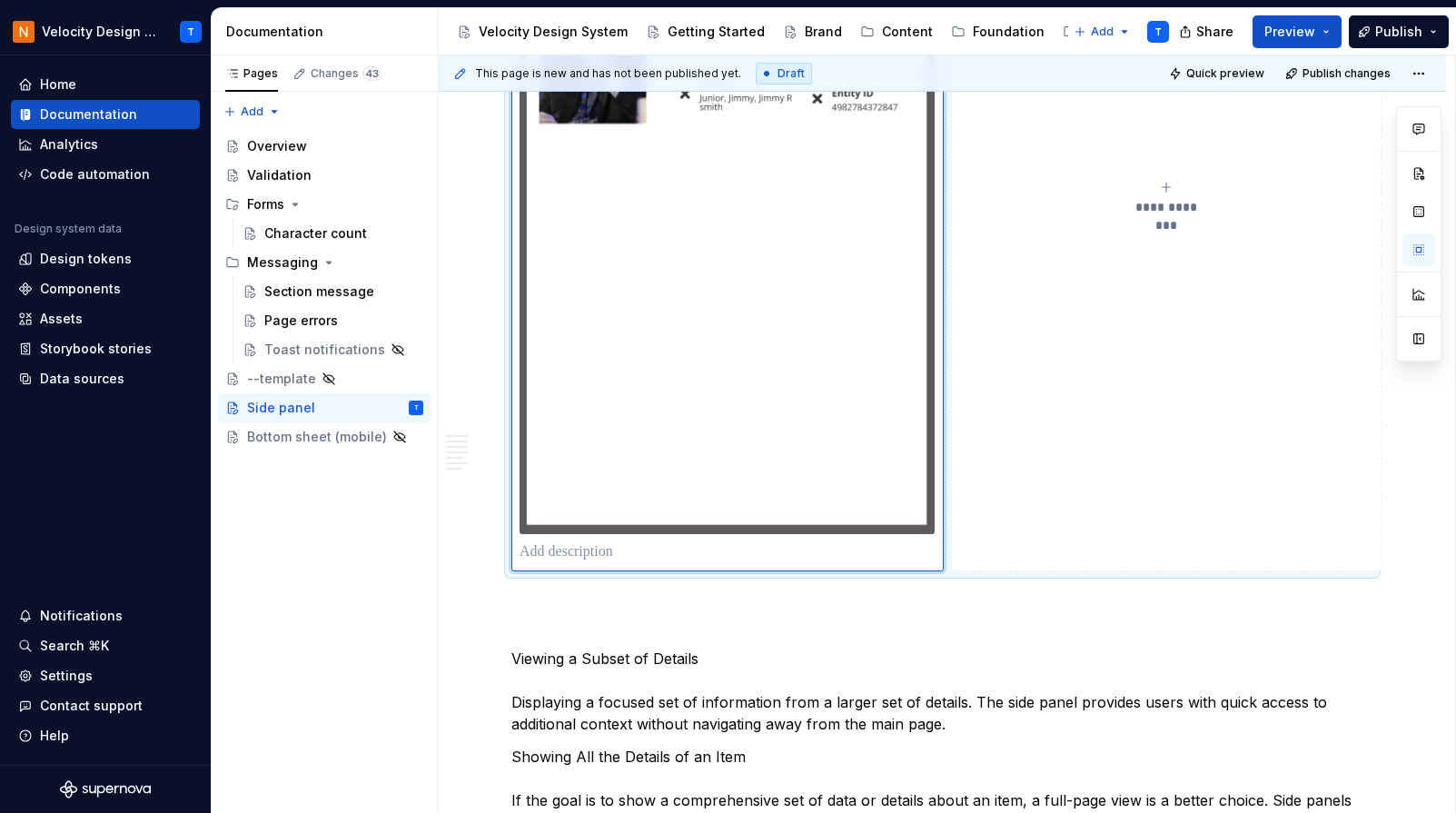
scroll to position [4188, 0]
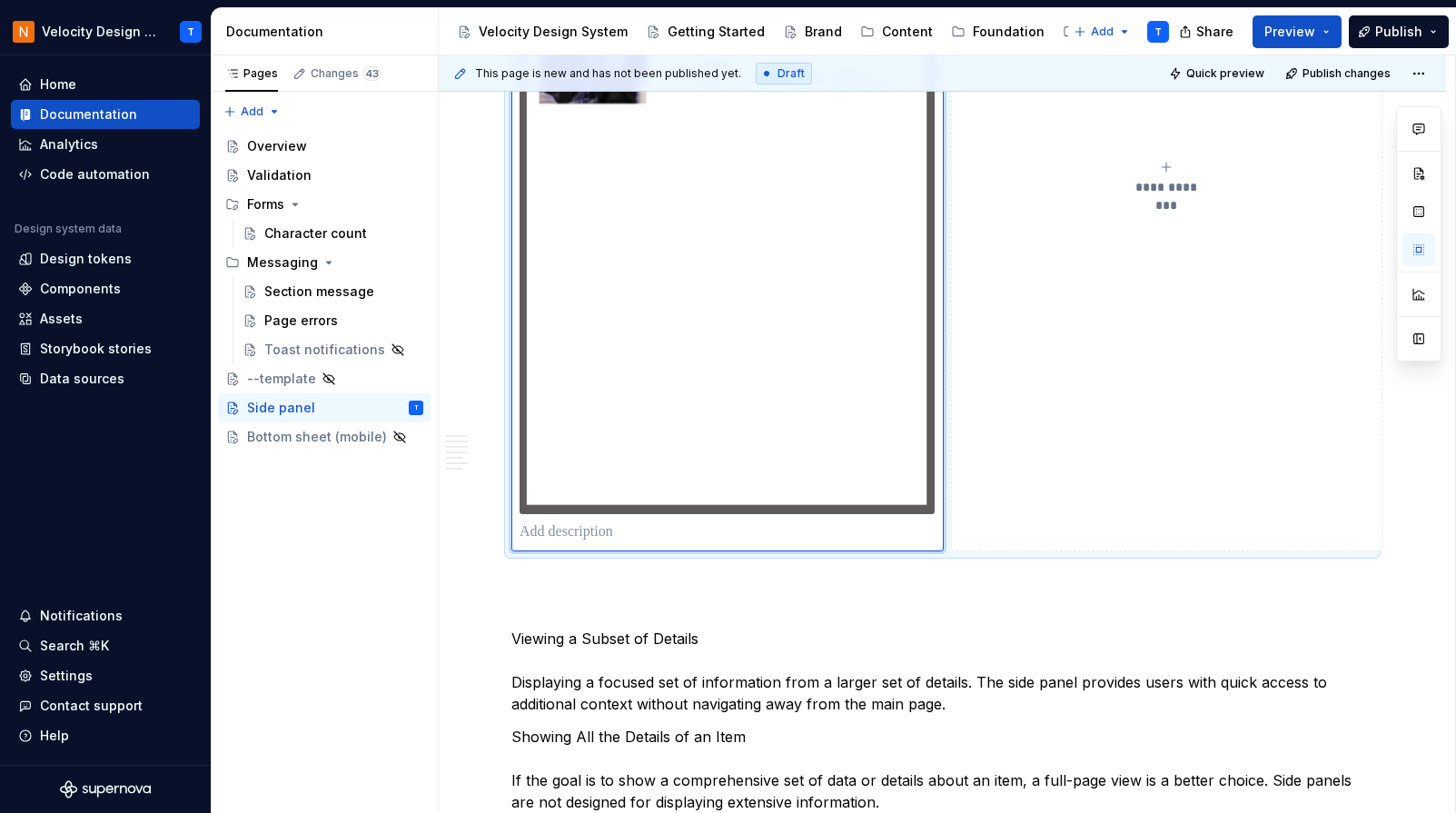
click at [613, 538] on p at bounding box center [728, 532] width 416 height 22
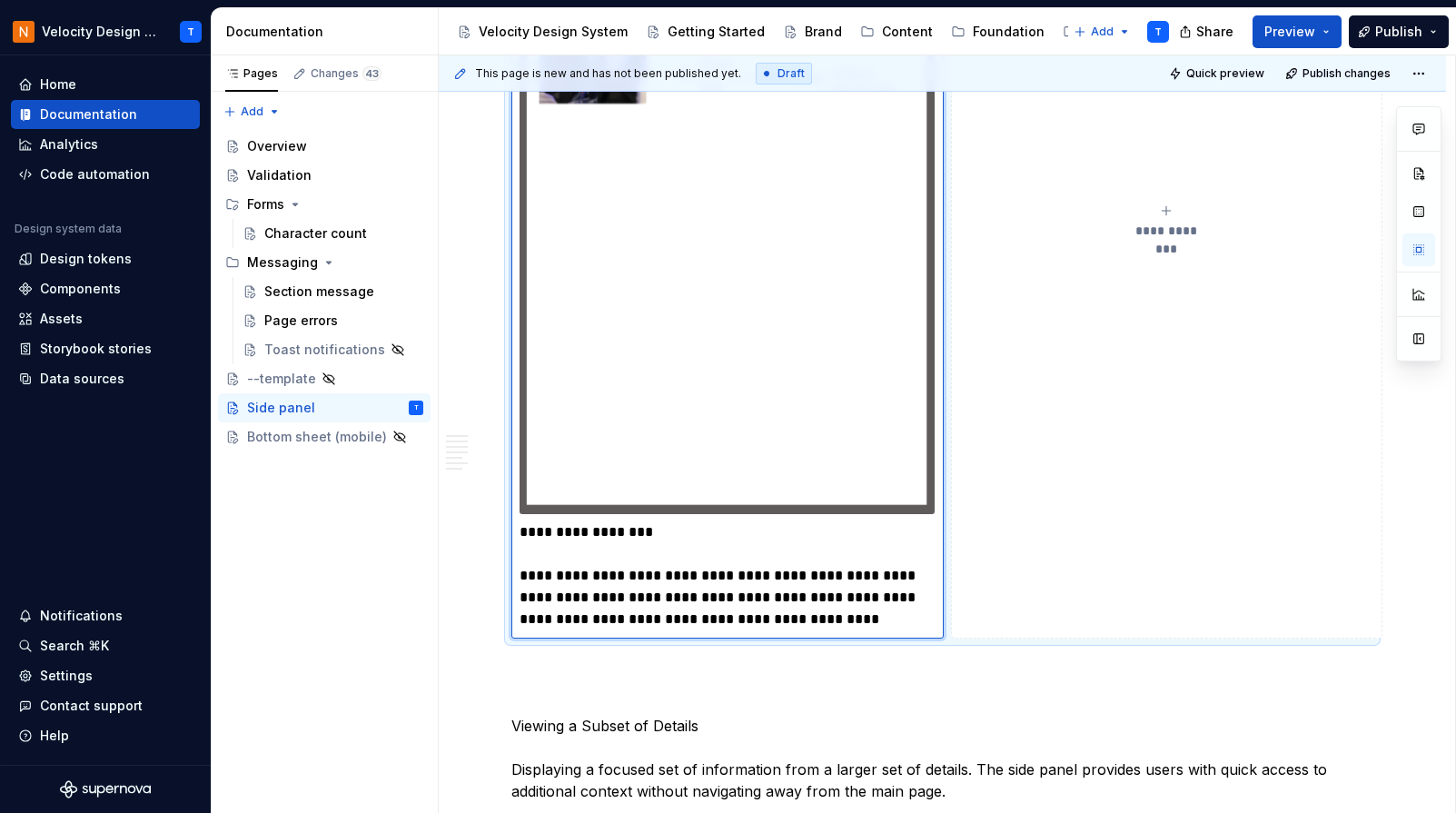
click at [1055, 398] on button "**********" at bounding box center [1167, 221] width 432 height 834
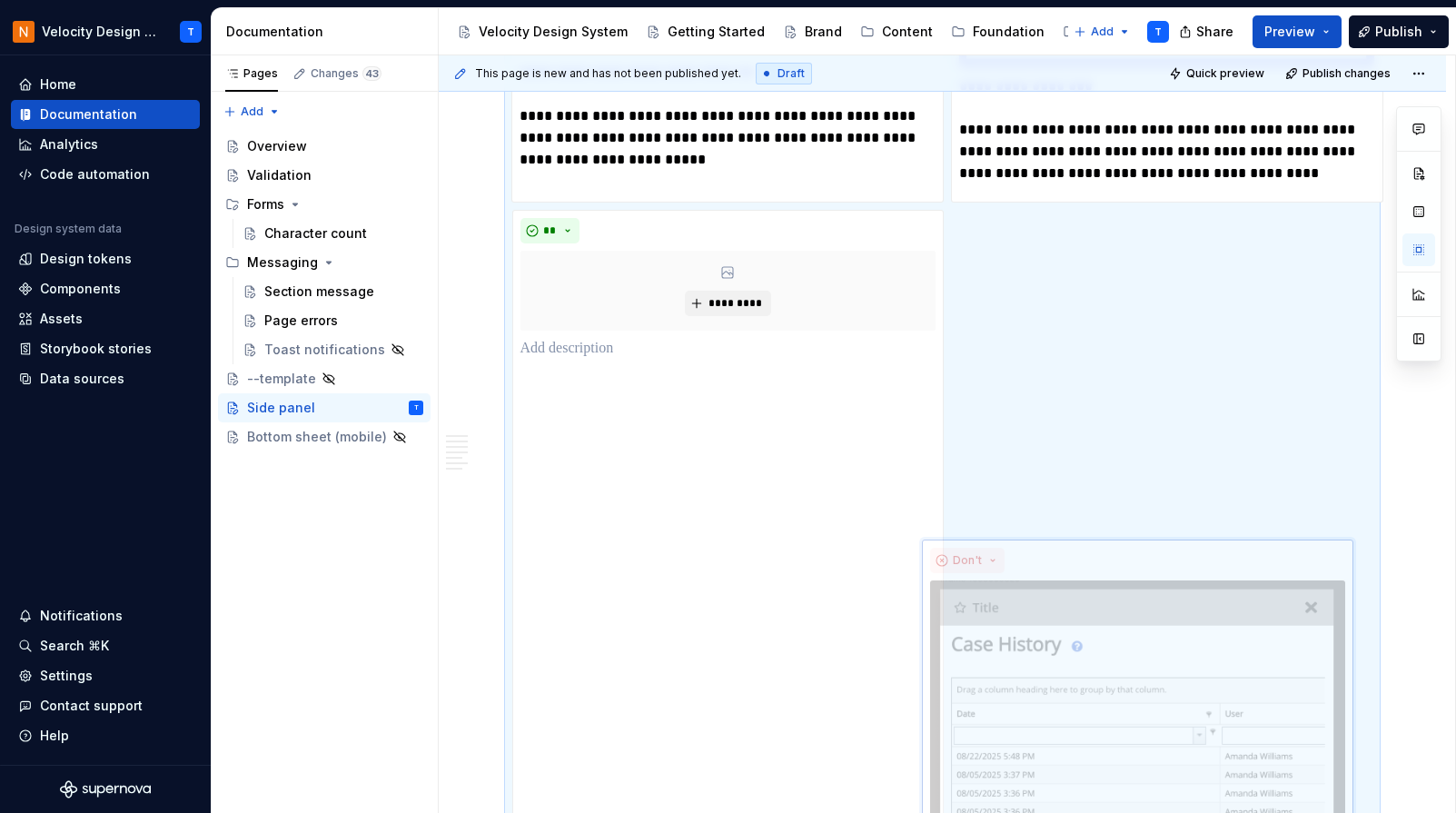
scroll to position [3874, 0]
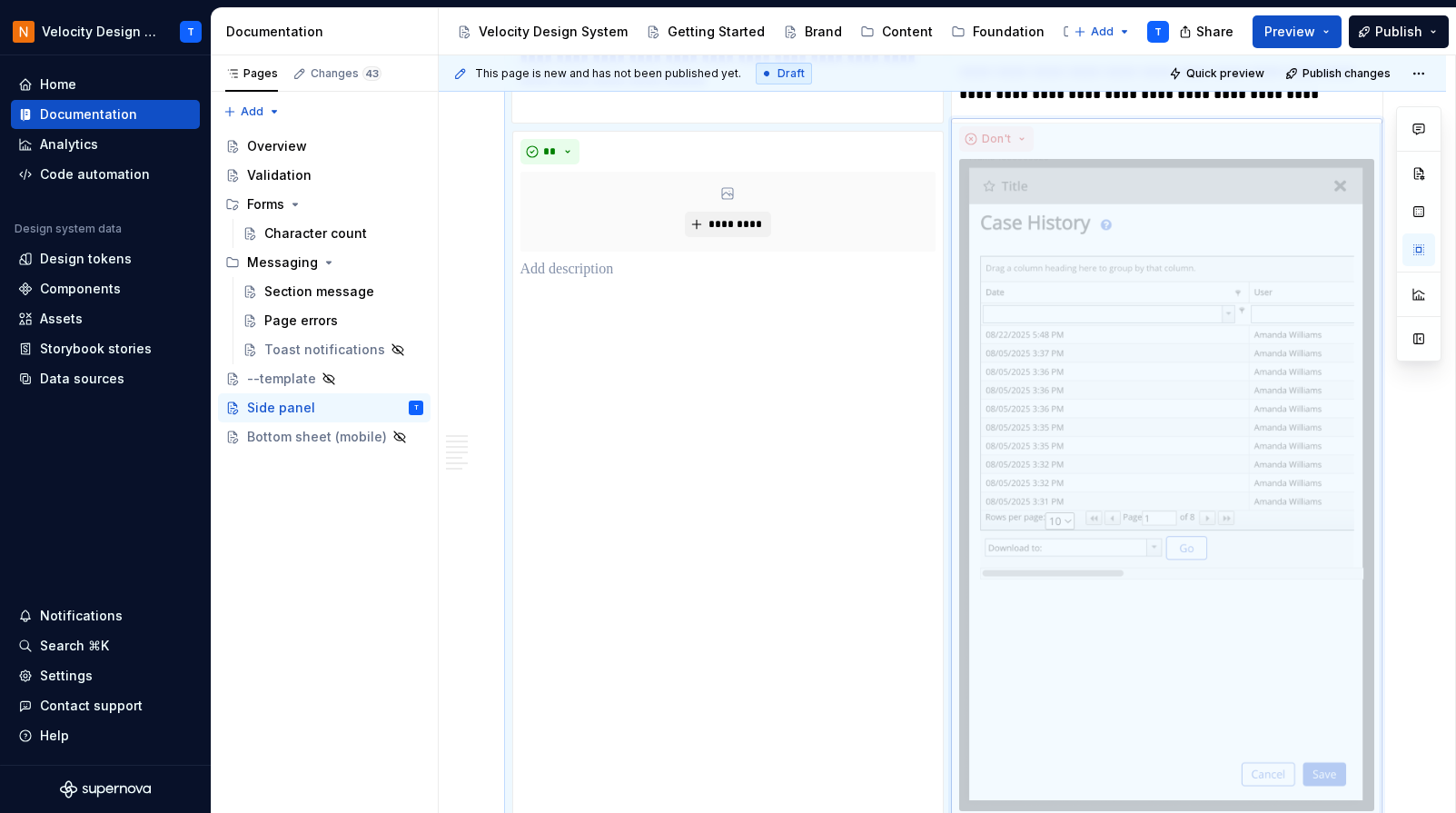
drag, startPoint x: 1126, startPoint y: 231, endPoint x: 1111, endPoint y: 511, distance: 280.4
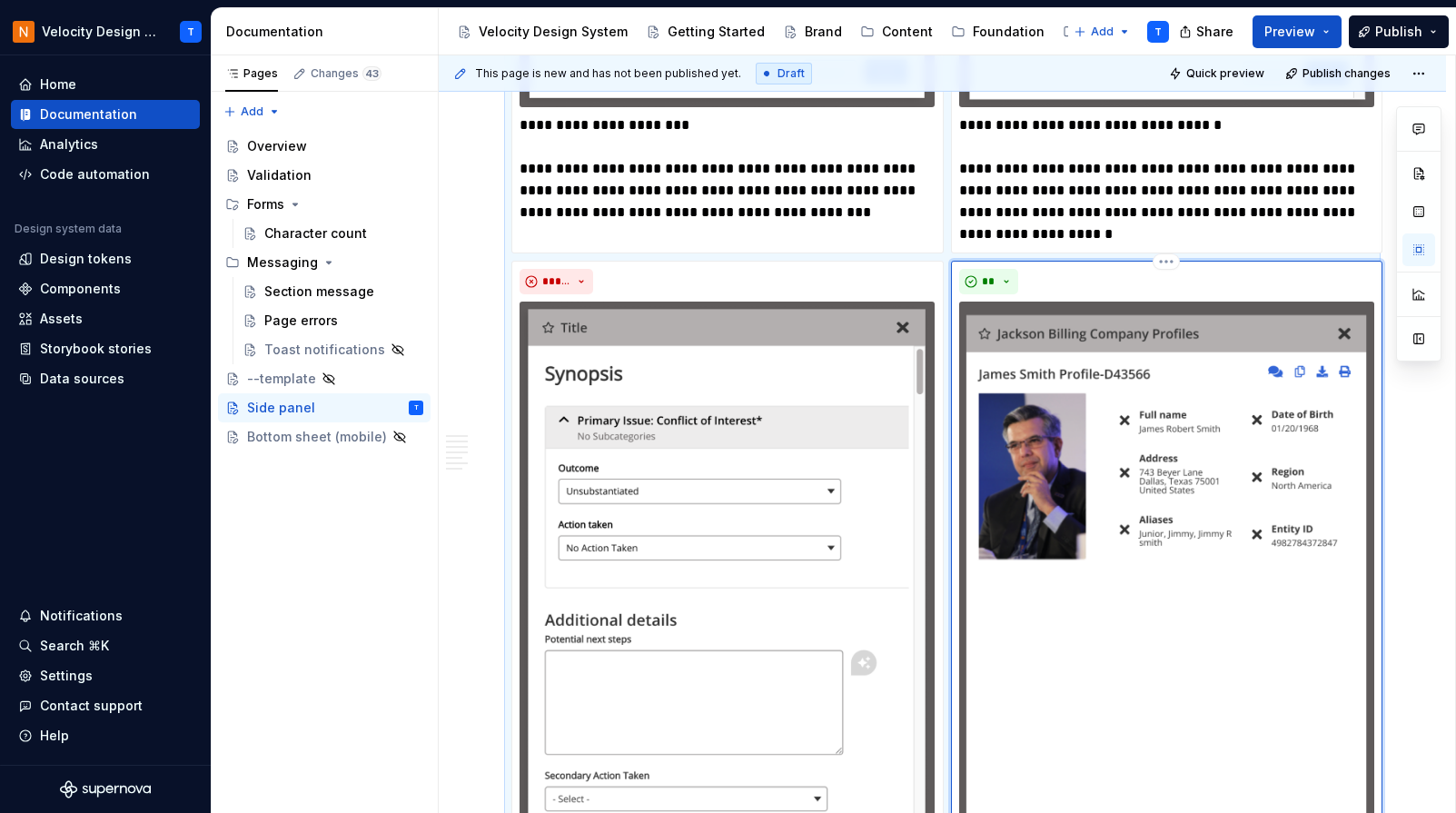
scroll to position [2894, 0]
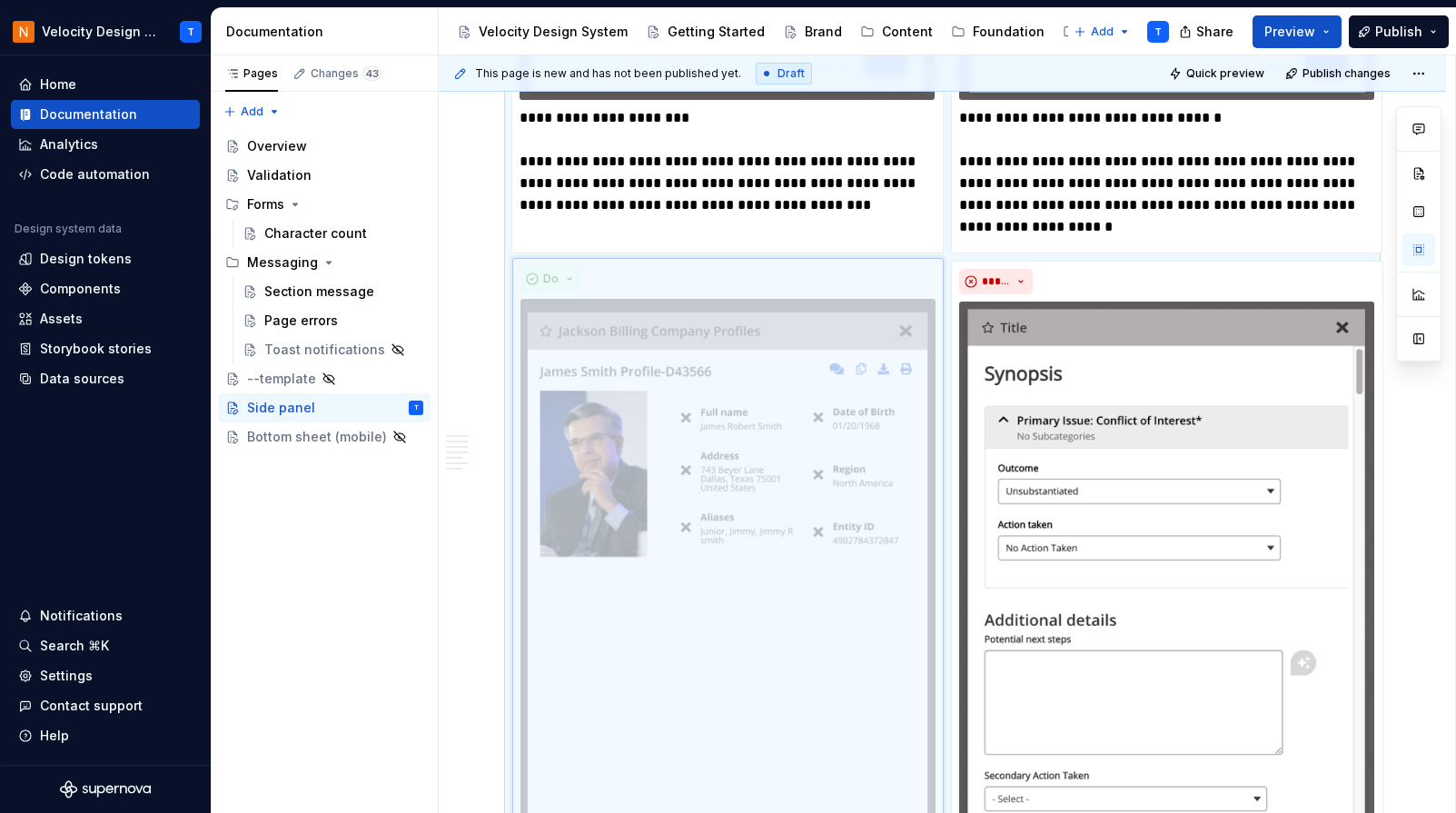
drag, startPoint x: 1105, startPoint y: 436, endPoint x: 691, endPoint y: 449, distance: 414.2
click at [691, 449] on body "Velocity Design System by NAVEX T Home Documentation Analytics Code automation …" at bounding box center [728, 406] width 1456 height 813
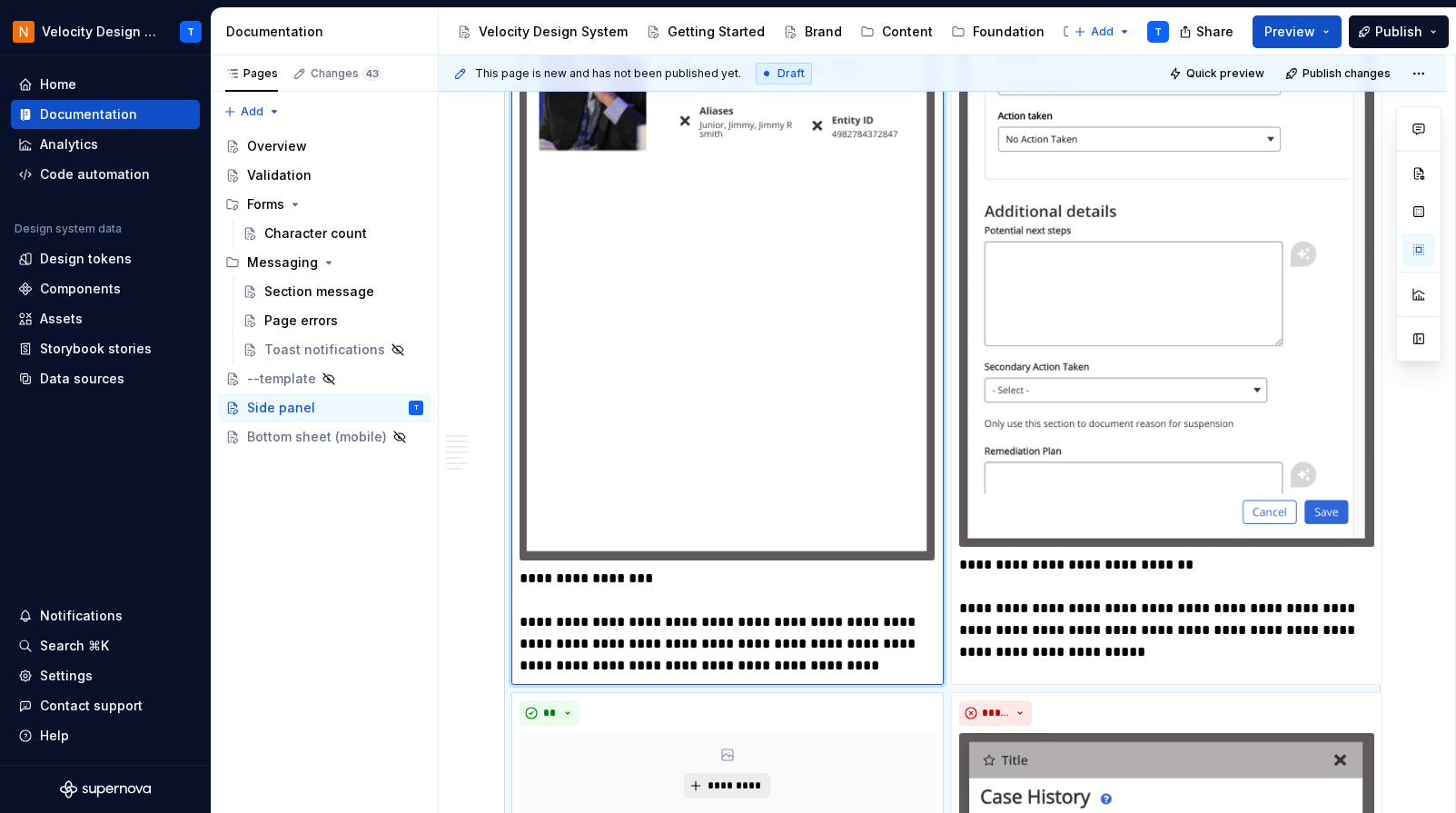
scroll to position [3315, 0]
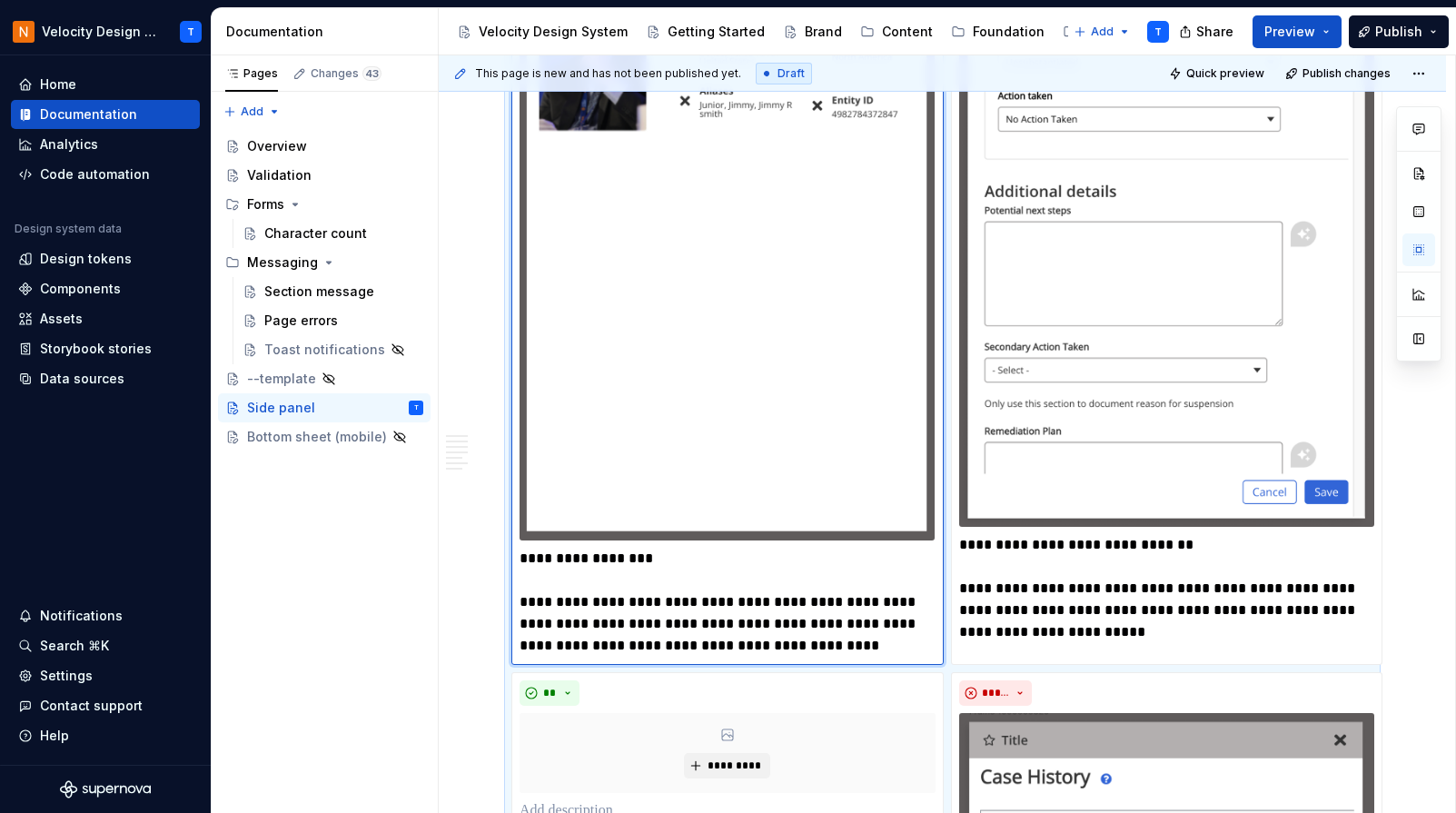
click at [795, 408] on img at bounding box center [727, 206] width 415 height 669
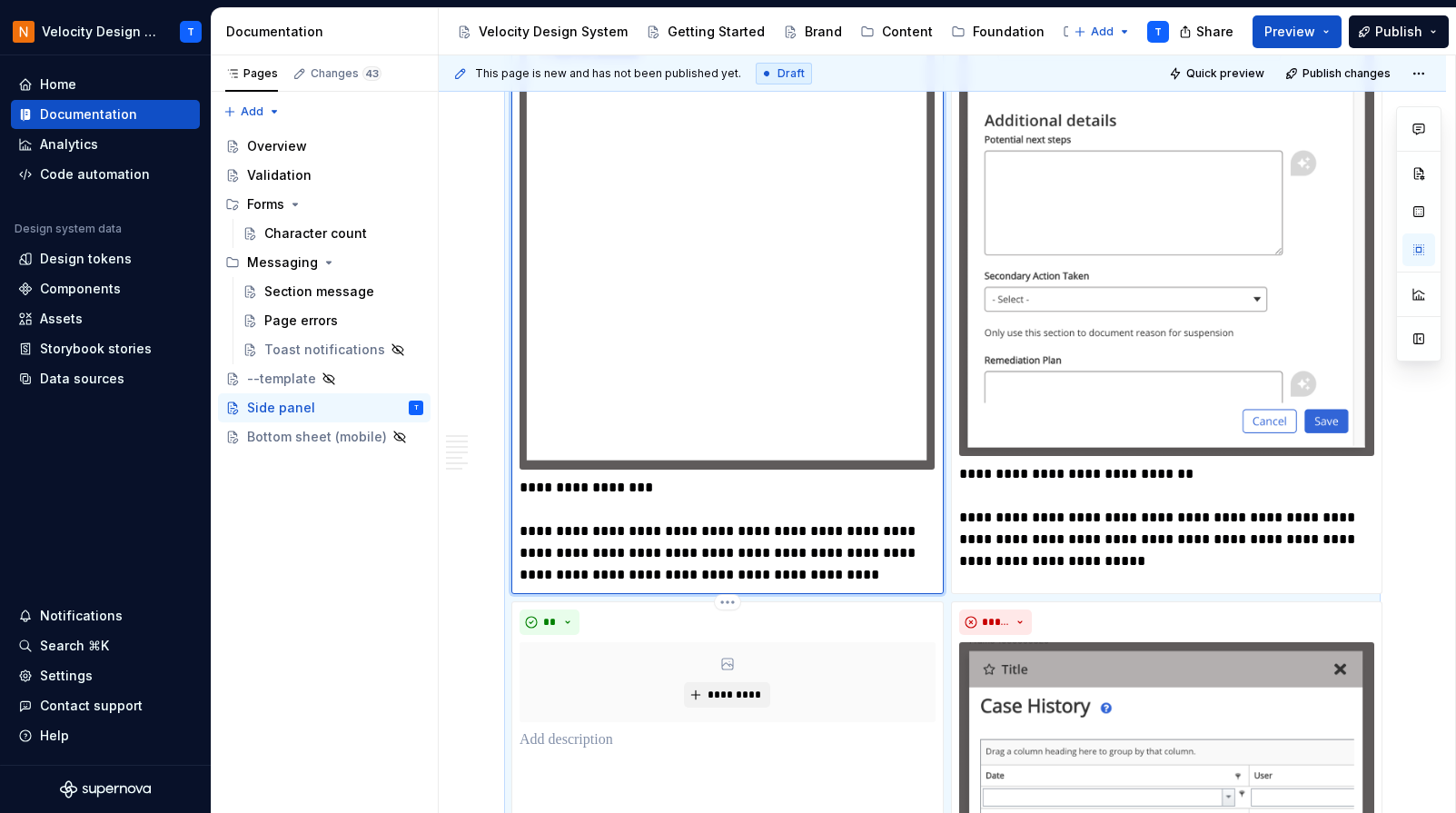
scroll to position [3241, 0]
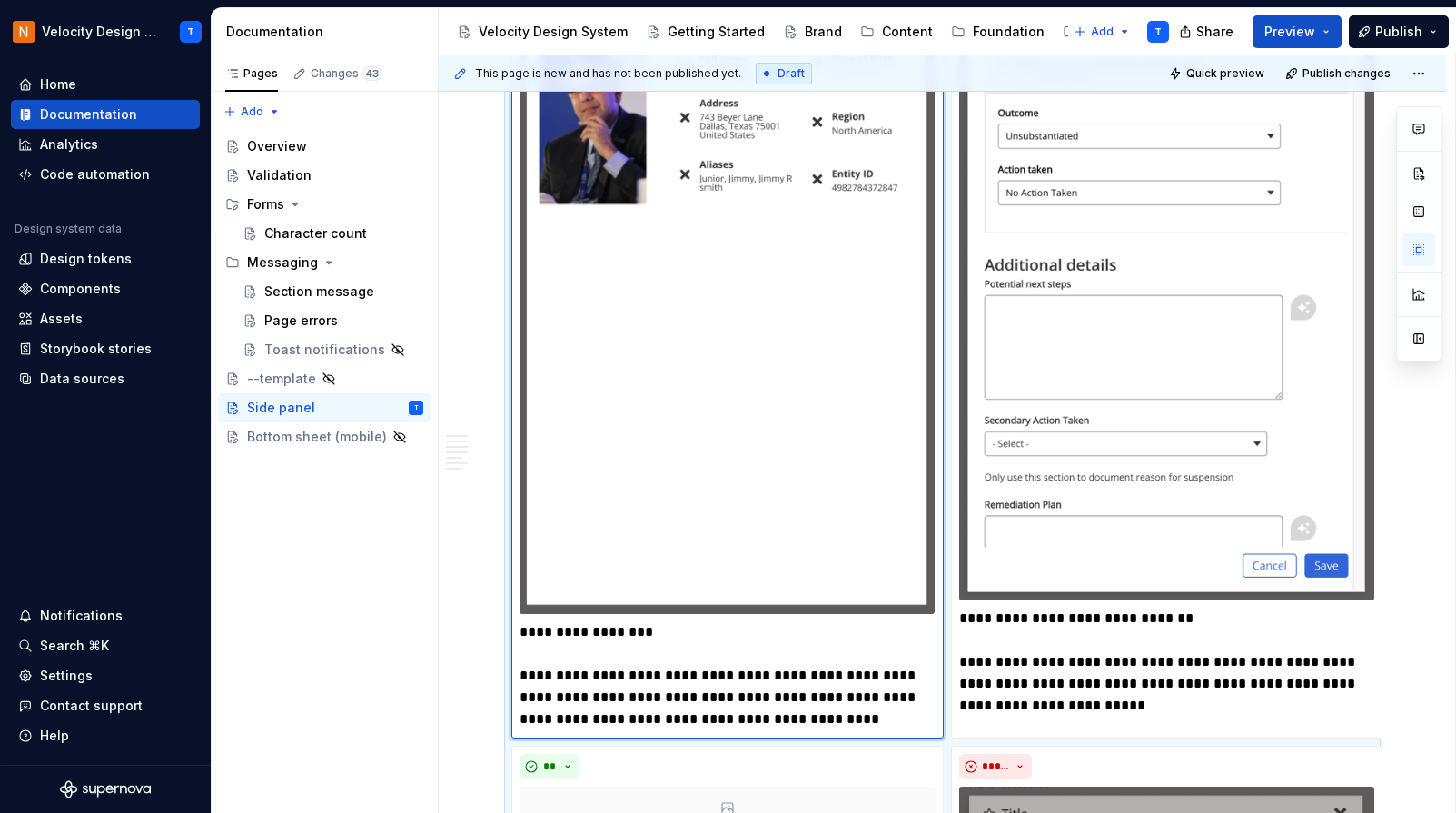
click at [866, 540] on img at bounding box center [727, 280] width 415 height 669
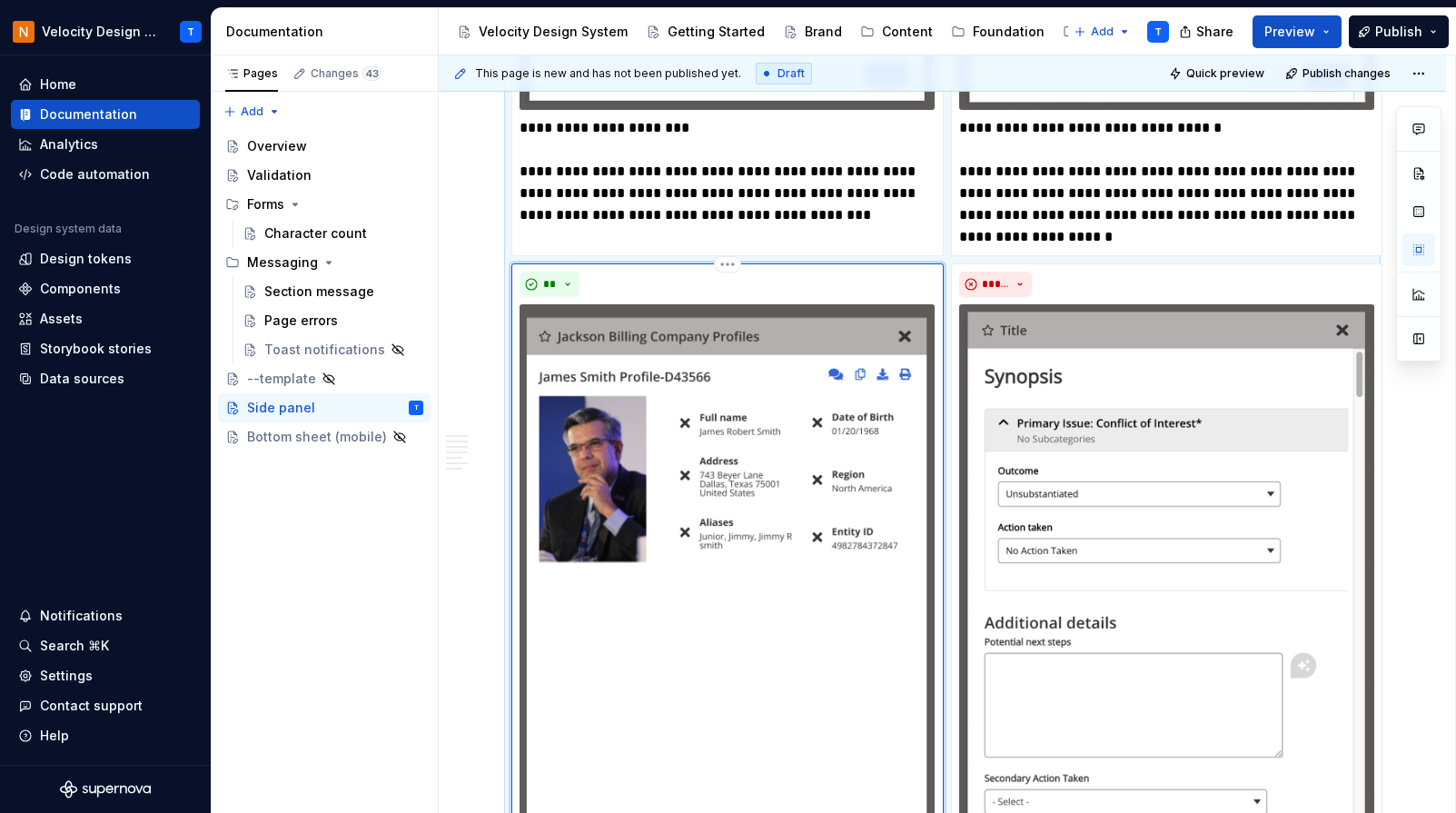
scroll to position [2871, 0]
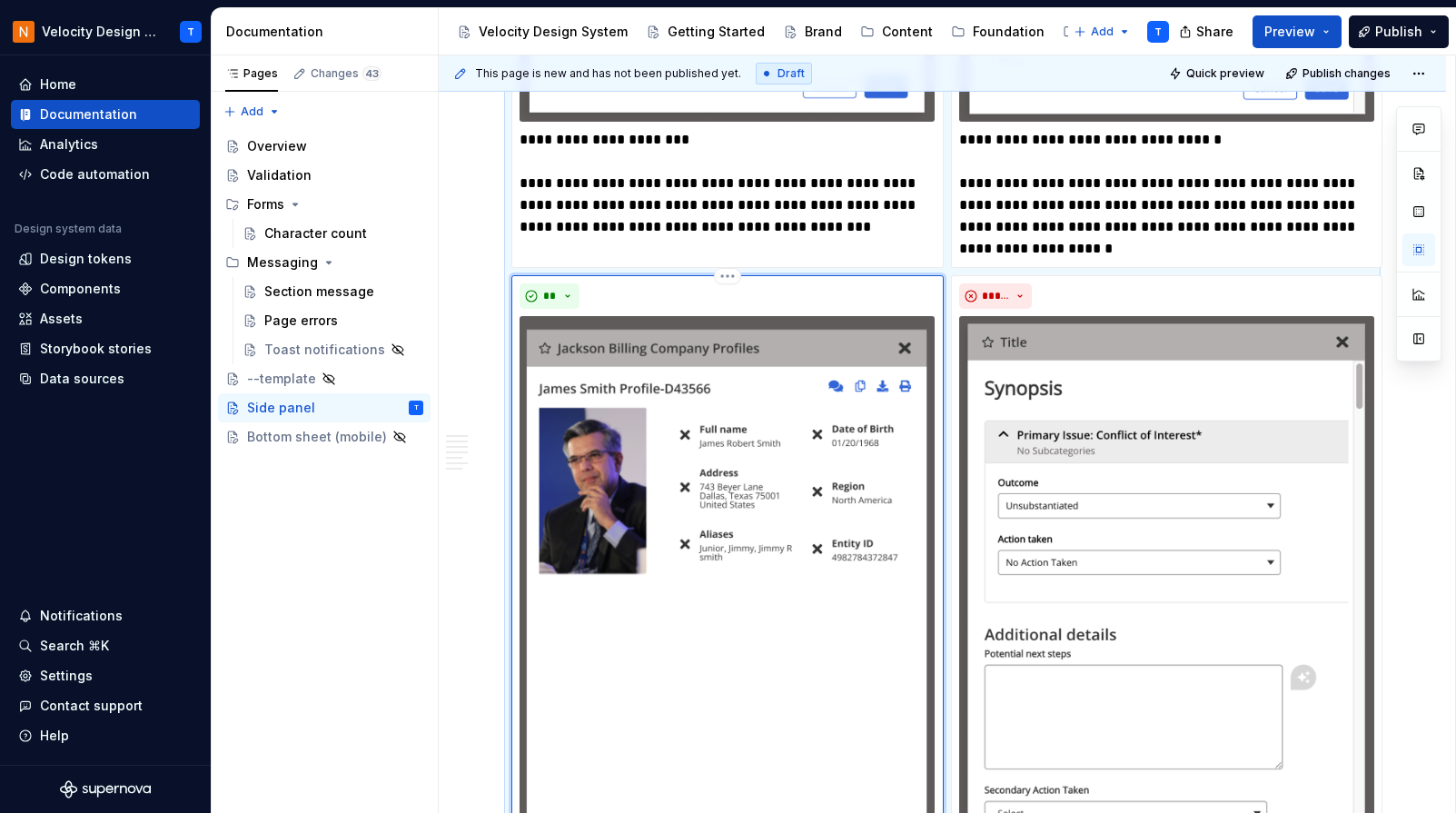
click at [870, 349] on img at bounding box center [727, 650] width 415 height 669
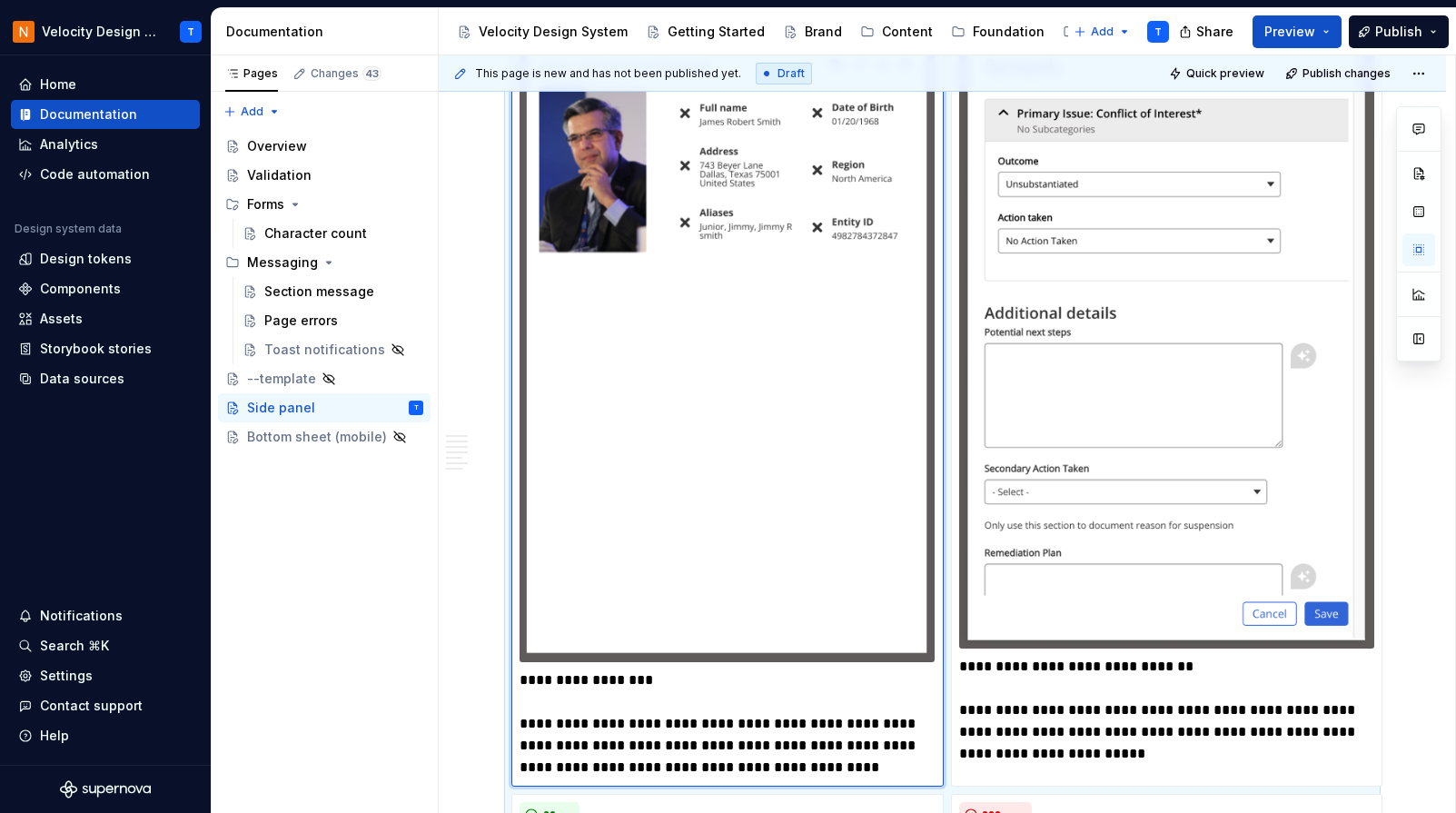
scroll to position [3195, 0]
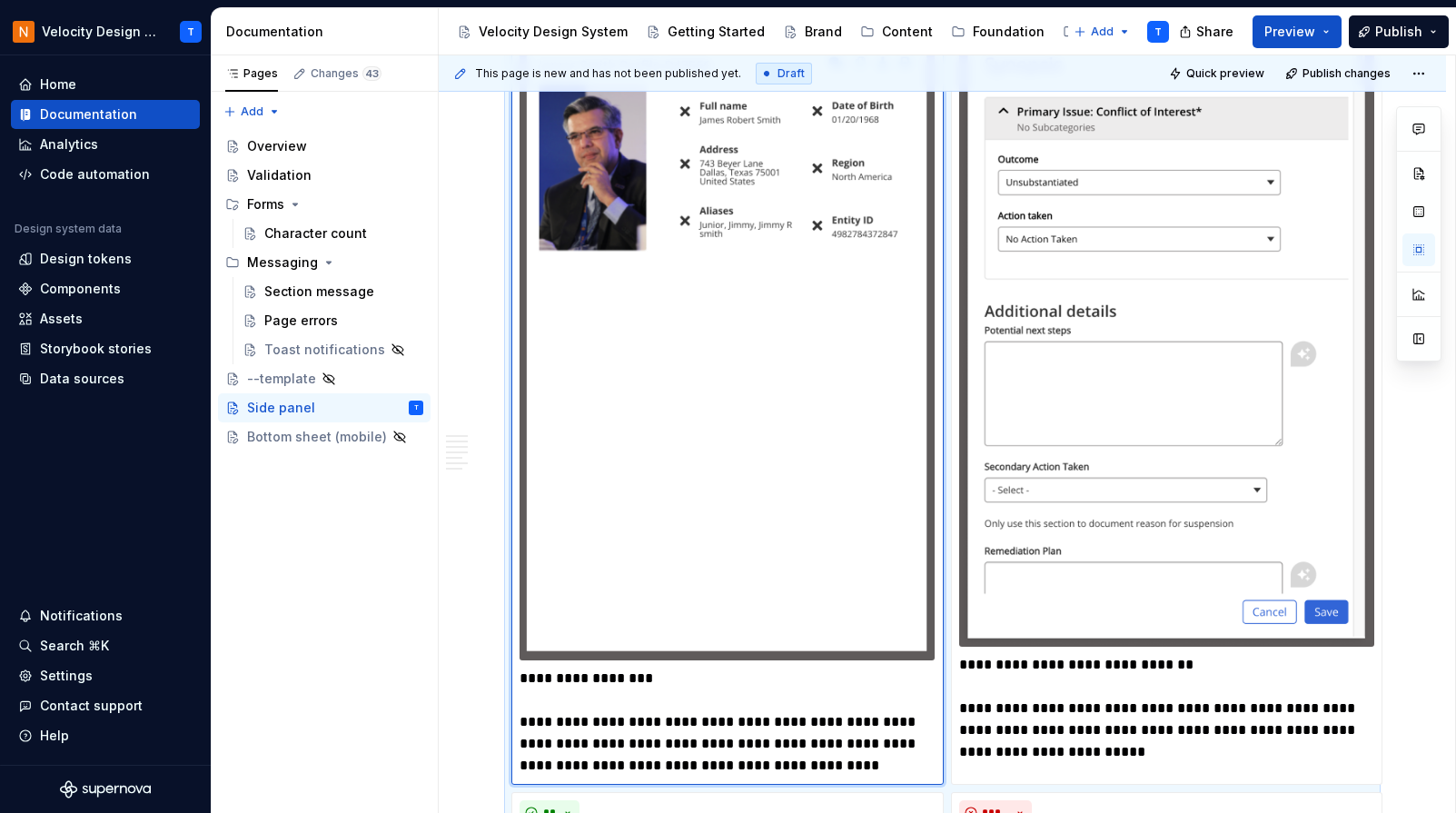
click at [828, 544] on img at bounding box center [727, 327] width 415 height 669
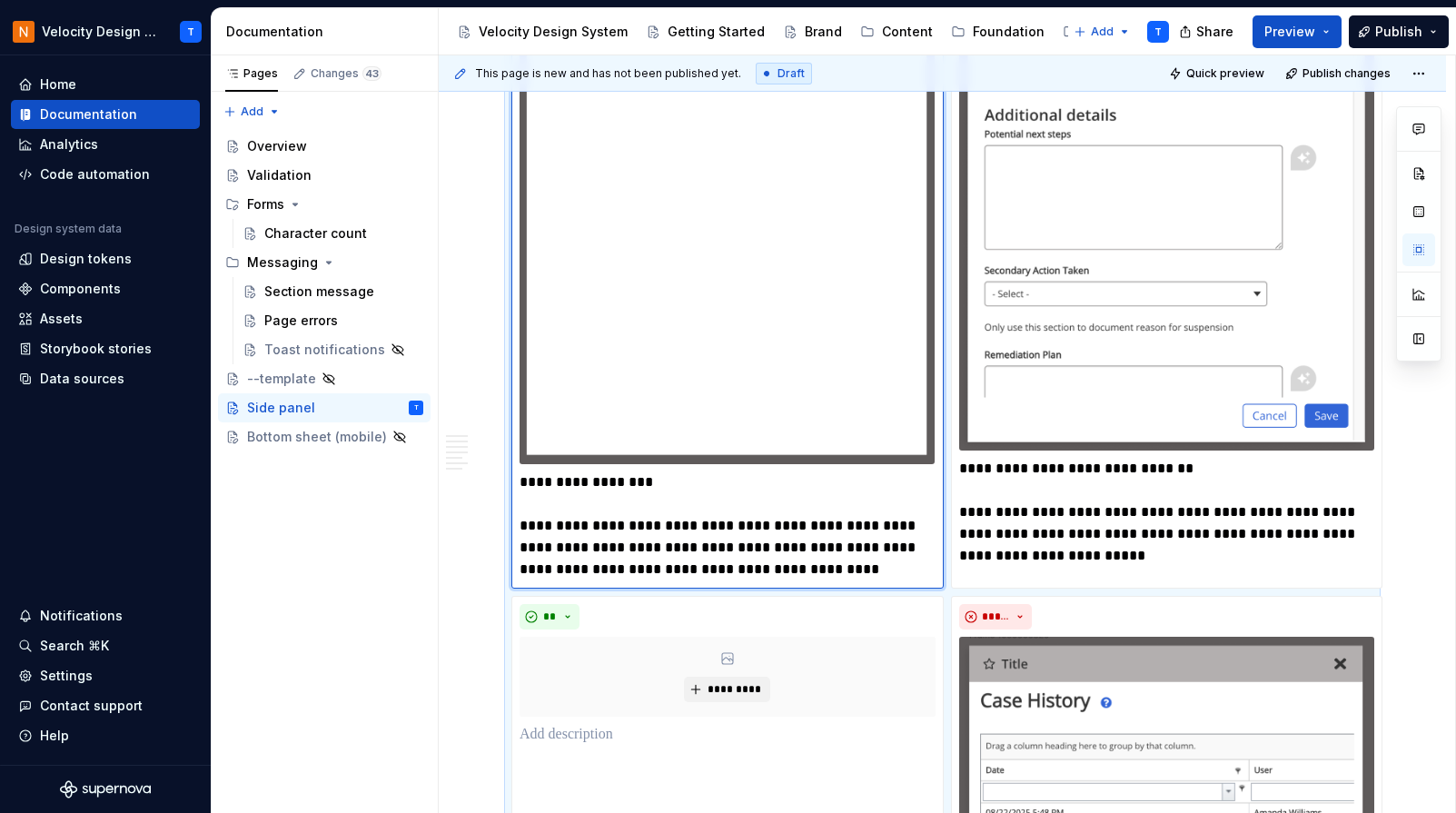
scroll to position [3380, 0]
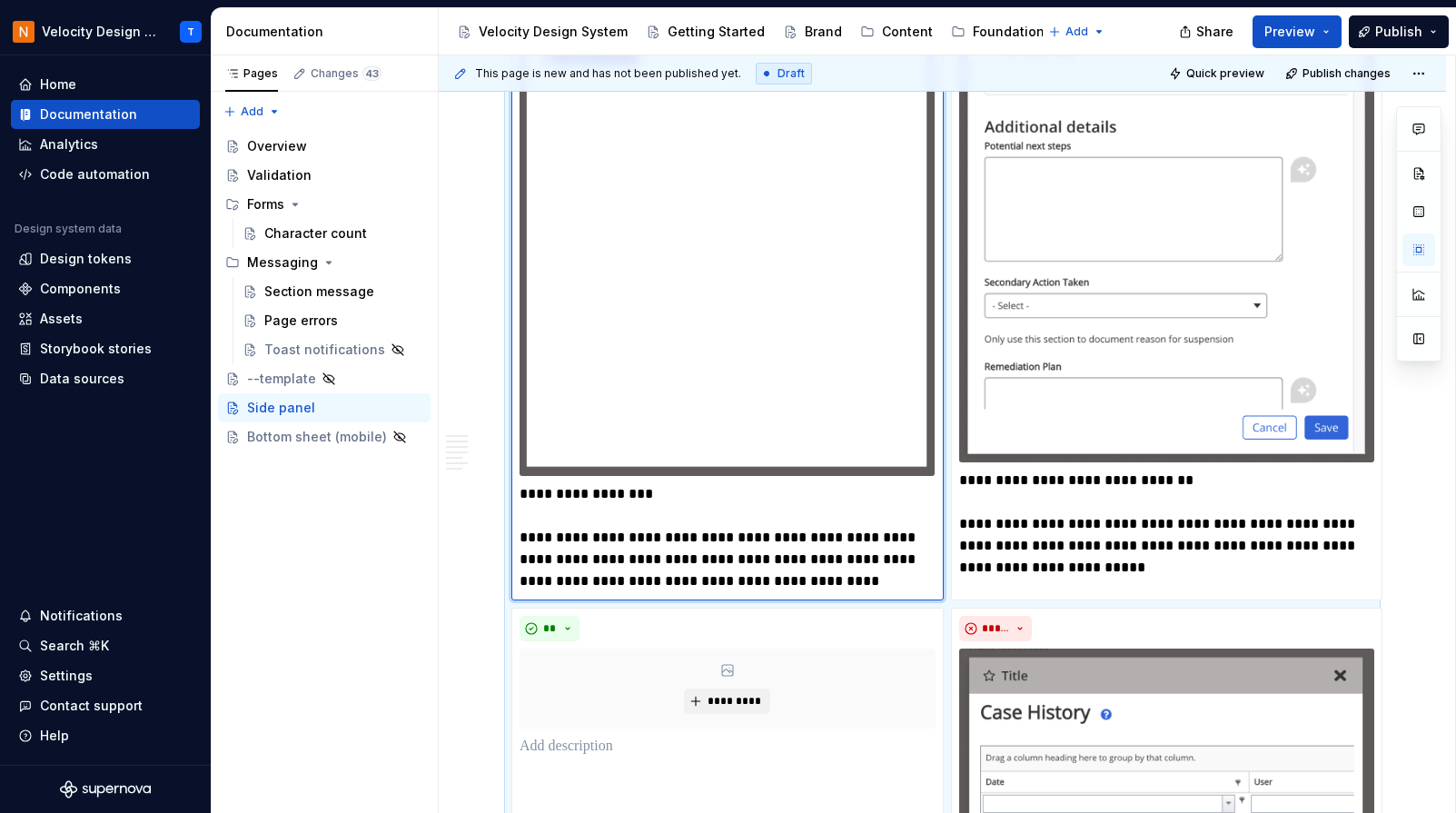
type textarea "*"
